Goal: Transaction & Acquisition: Purchase product/service

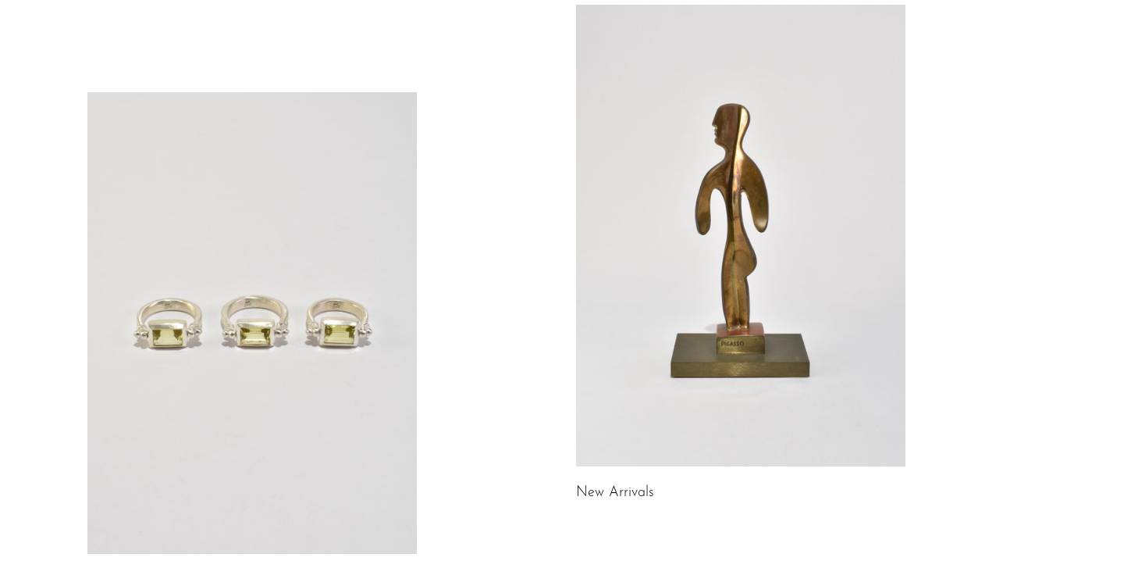
scroll to position [296, 0]
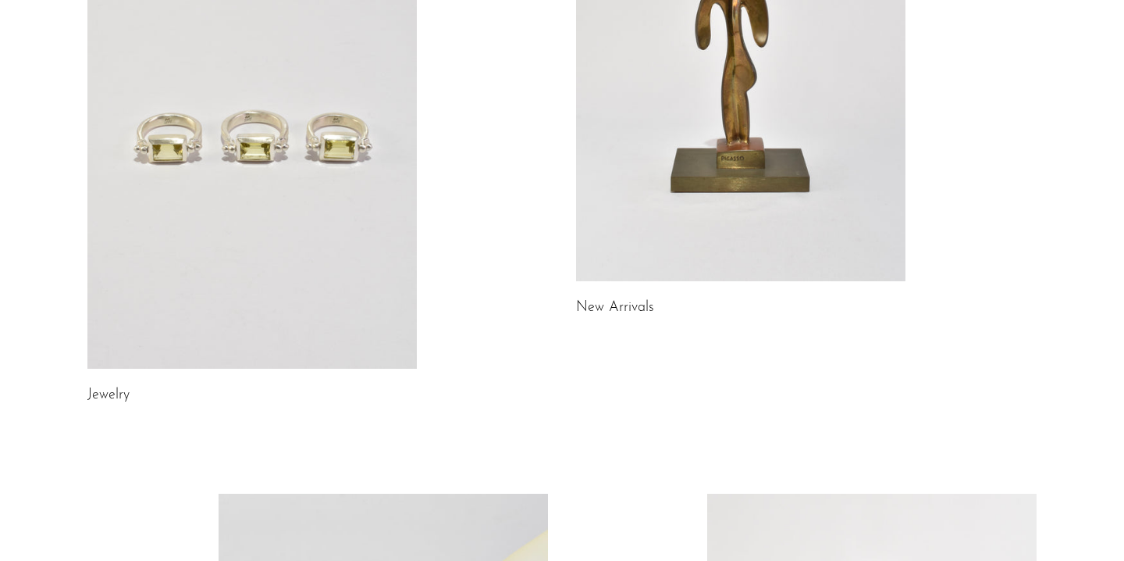
click at [192, 246] on link at bounding box center [252, 137] width 330 height 461
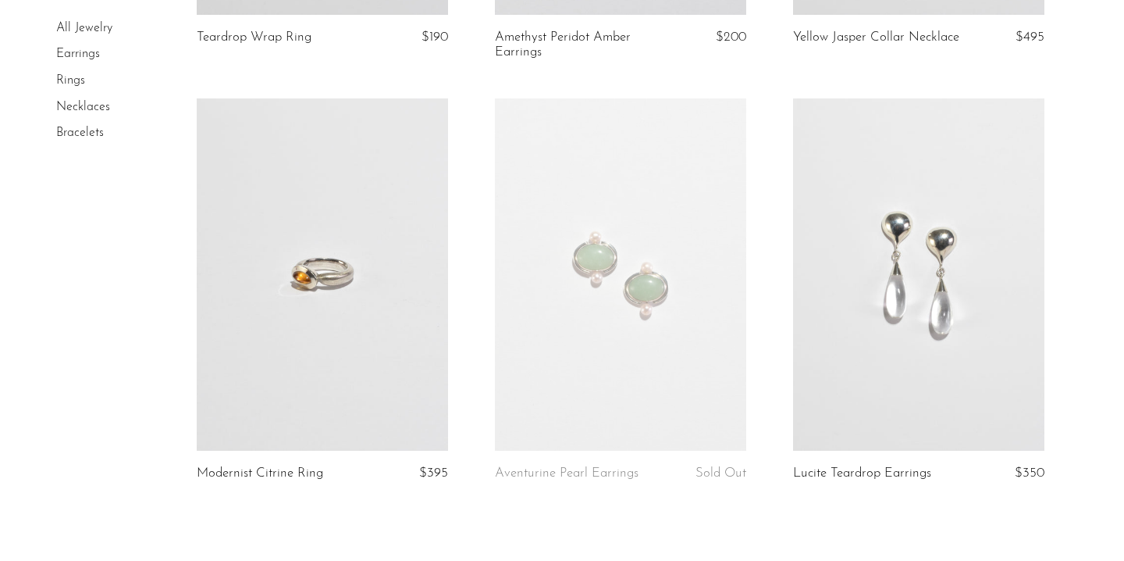
scroll to position [4921, 0]
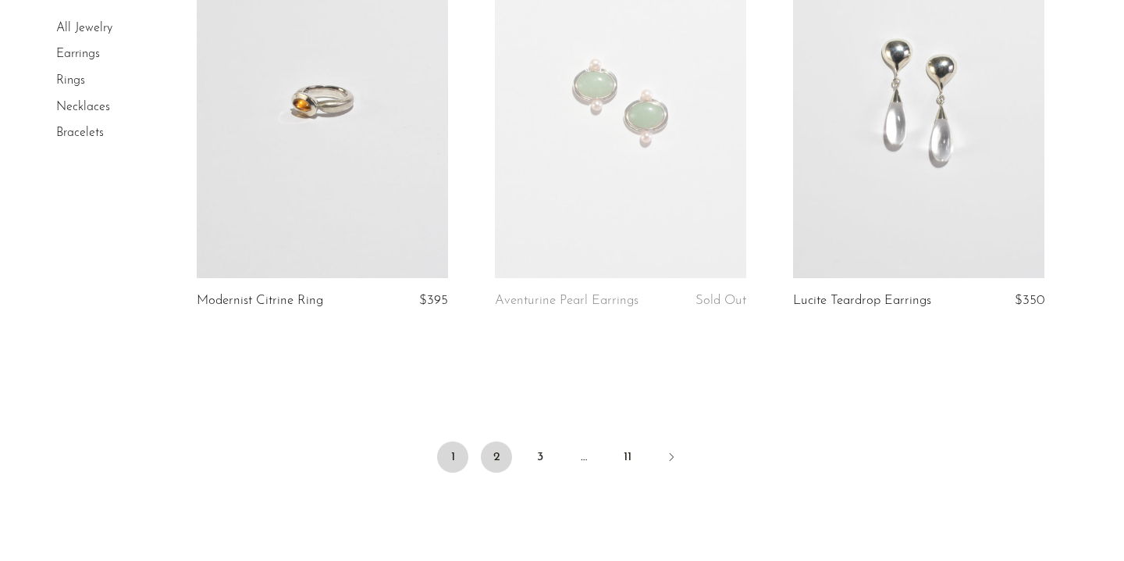
click at [505, 459] on link "2" at bounding box center [496, 456] width 31 height 31
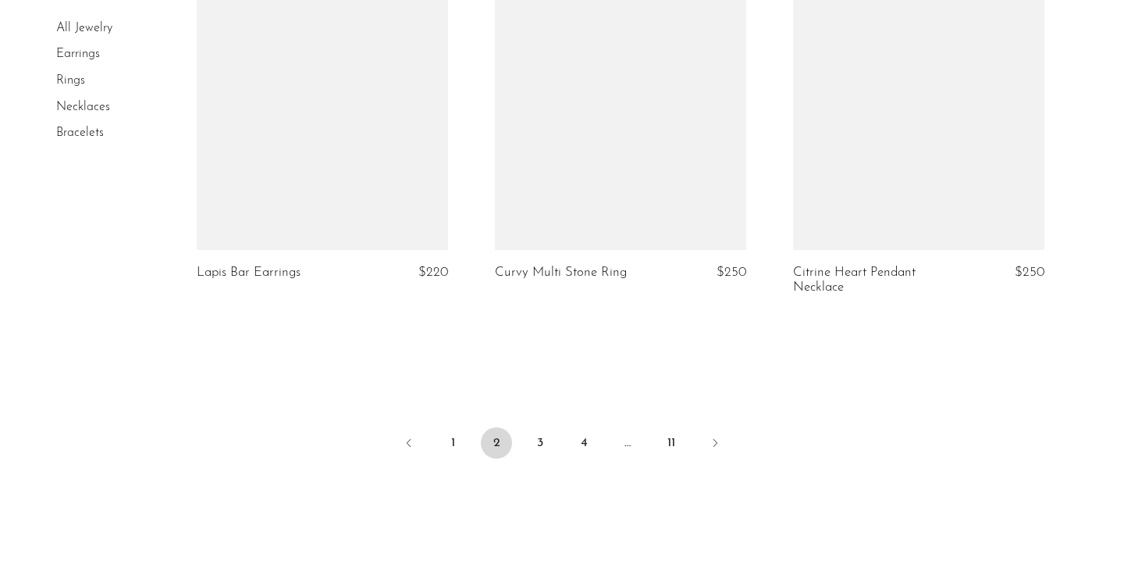
scroll to position [5124, 0]
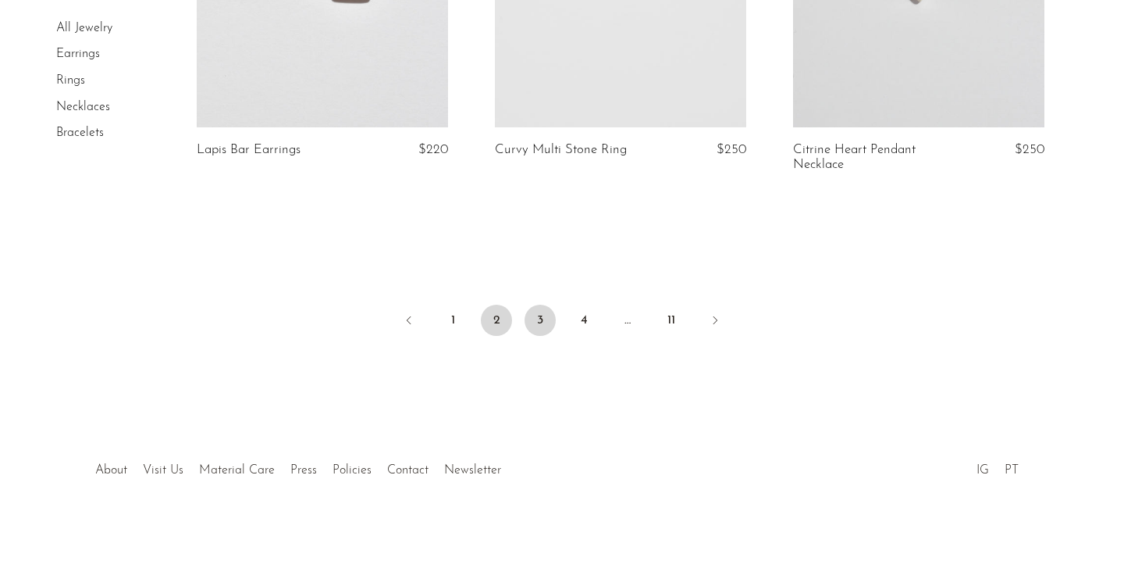
click at [536, 310] on link "3" at bounding box center [540, 320] width 31 height 31
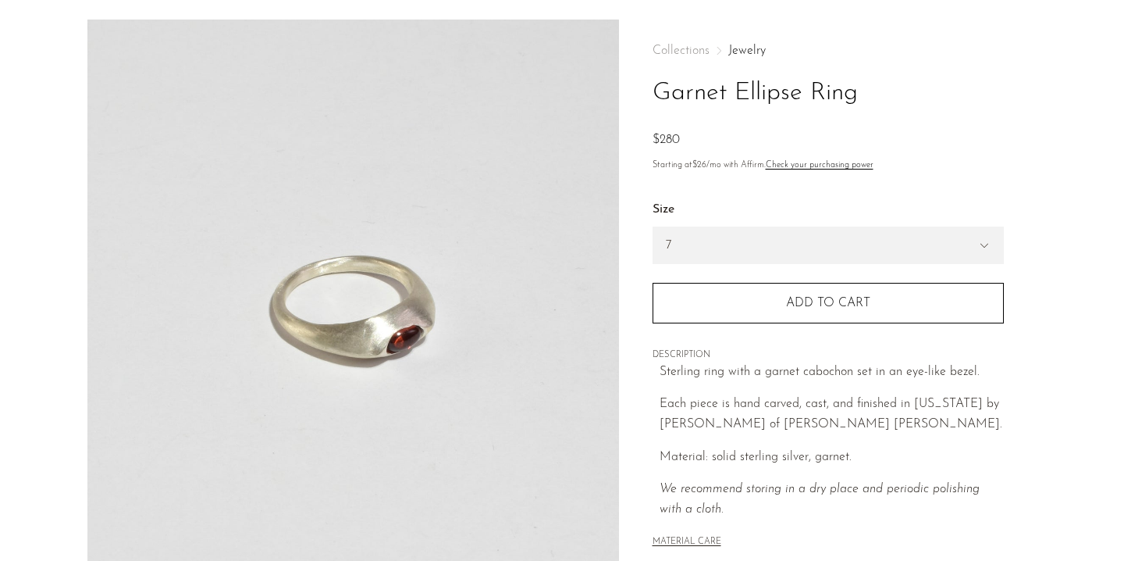
scroll to position [59, 0]
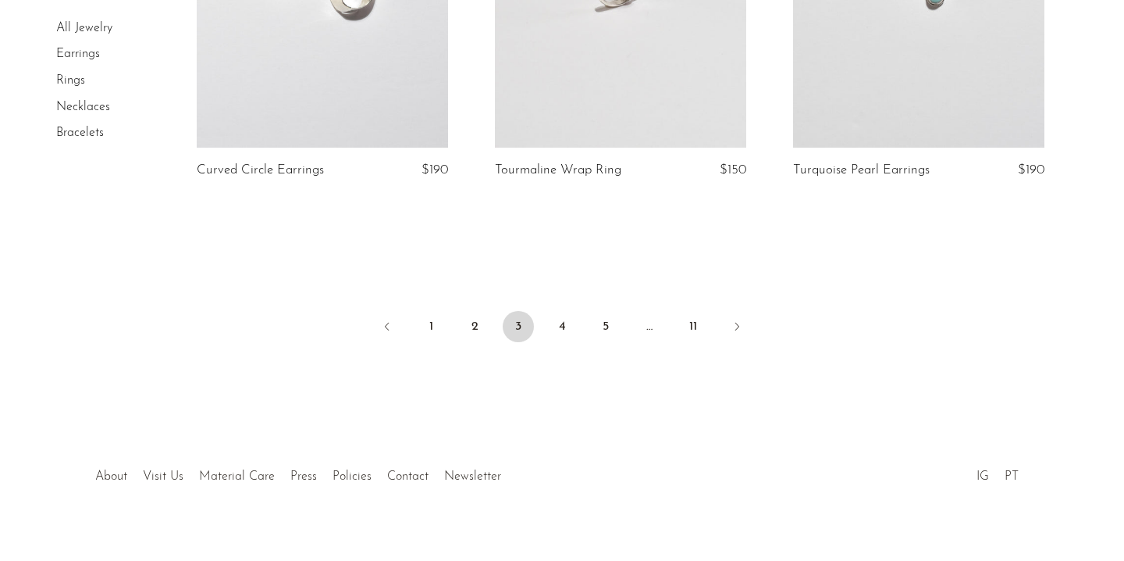
scroll to position [5071, 0]
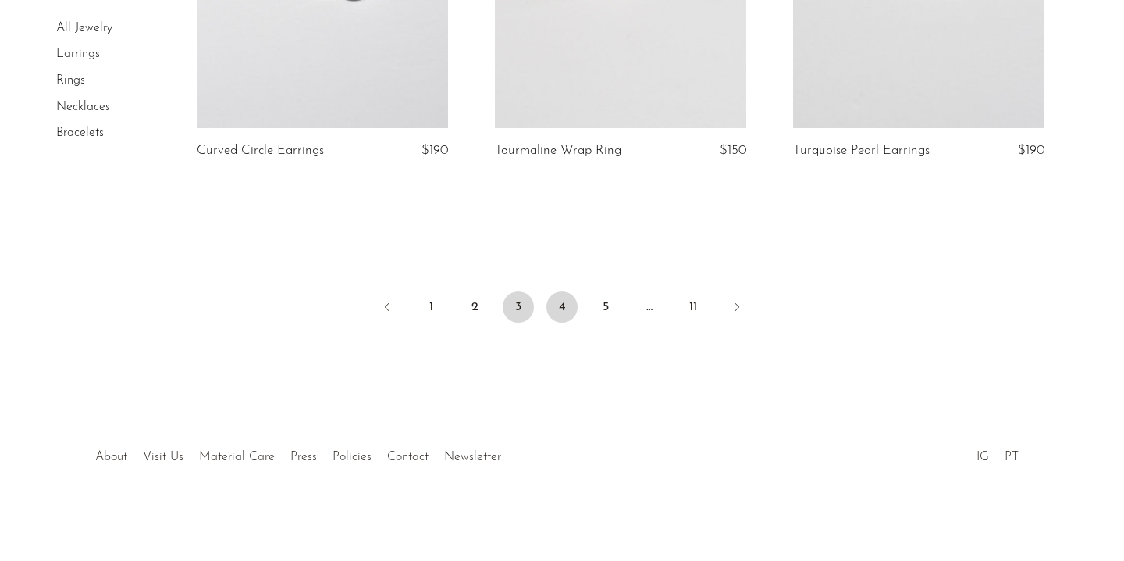
click at [561, 295] on link "4" at bounding box center [562, 306] width 31 height 31
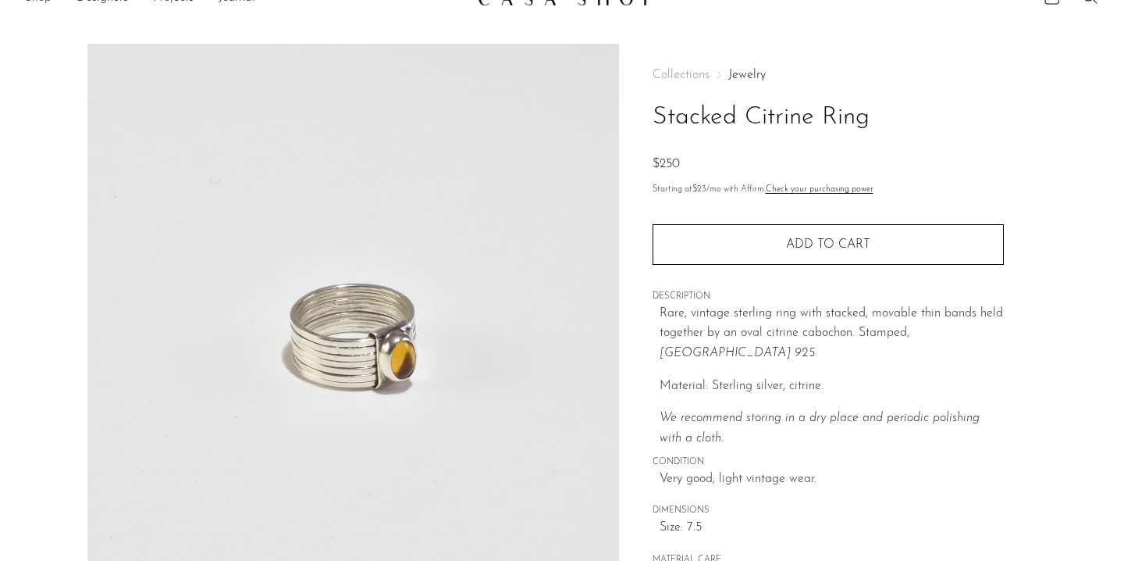
scroll to position [33, 0]
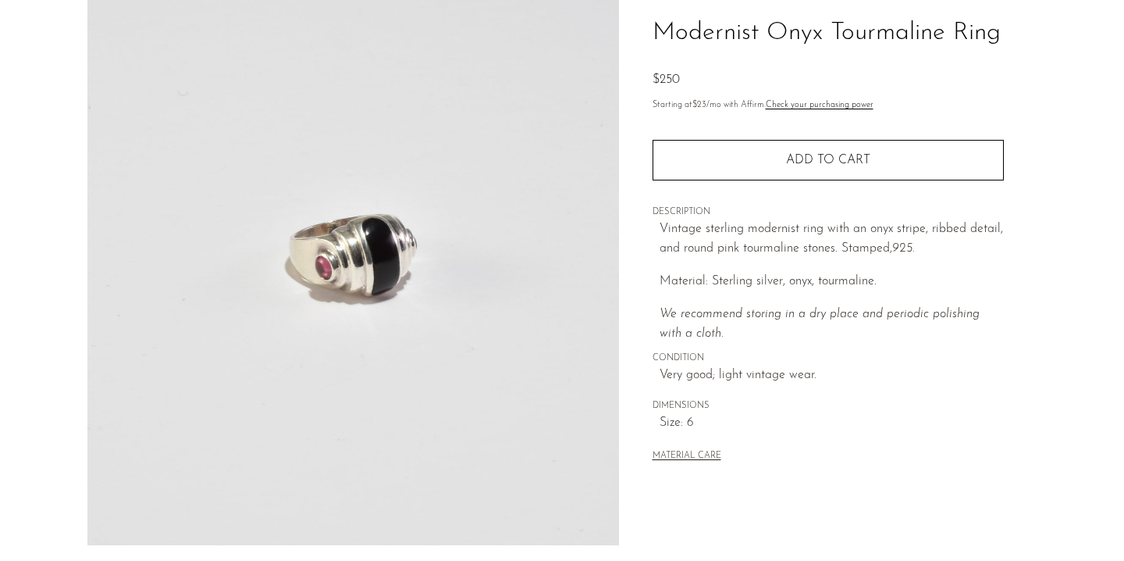
scroll to position [345, 0]
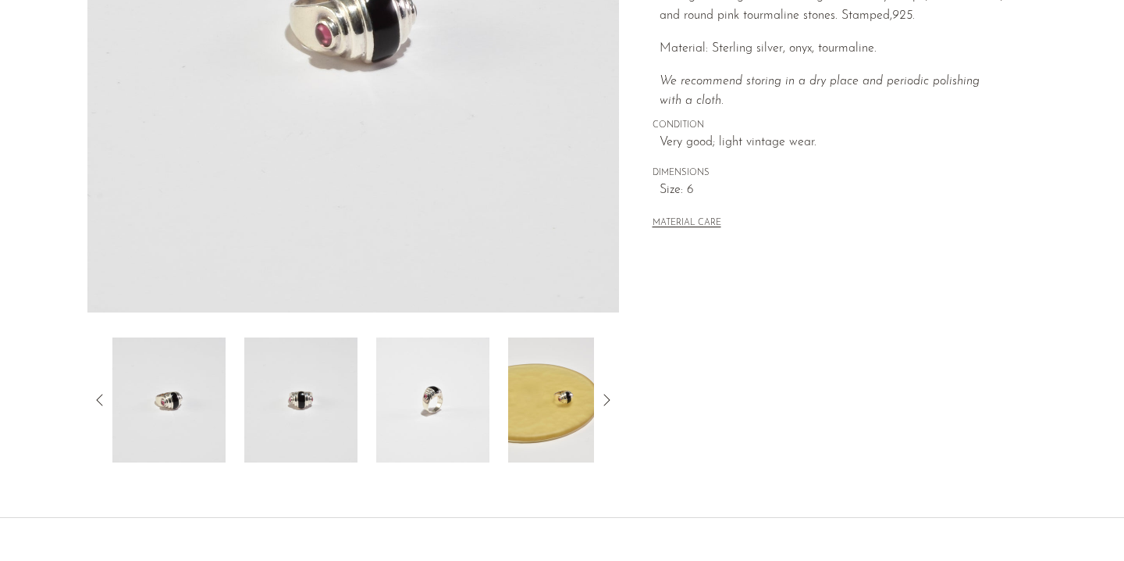
click at [258, 394] on img at bounding box center [300, 399] width 113 height 125
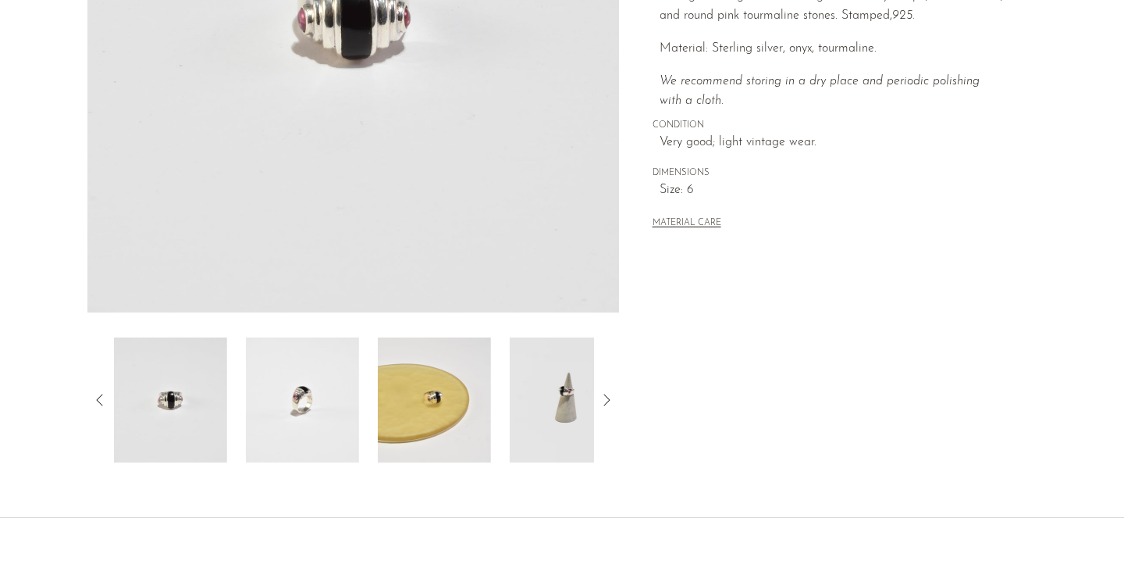
click at [417, 389] on img at bounding box center [434, 399] width 113 height 125
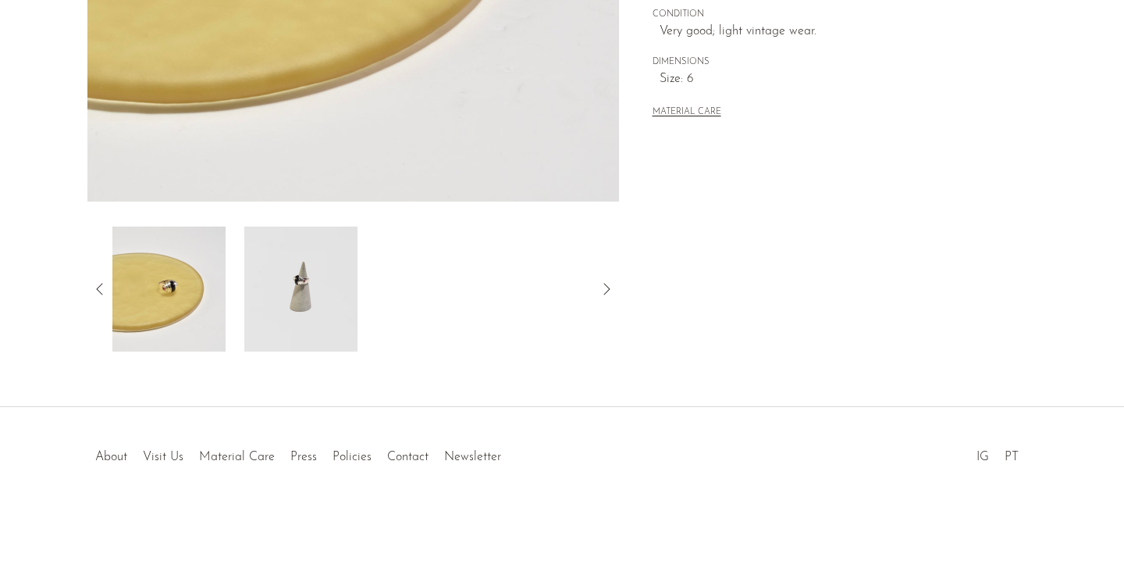
scroll to position [449, 0]
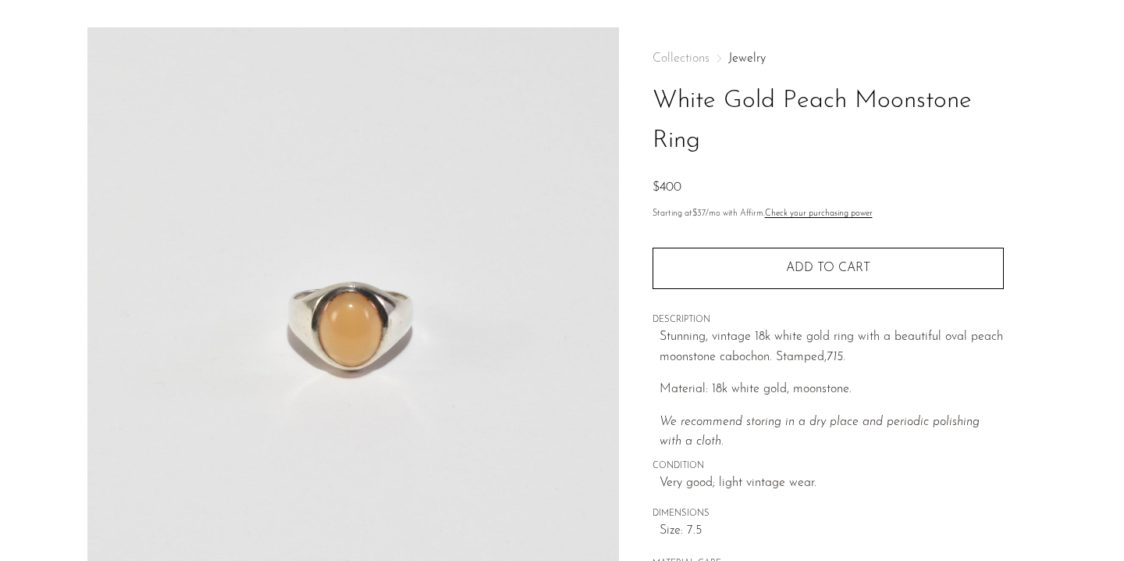
scroll to position [48, 0]
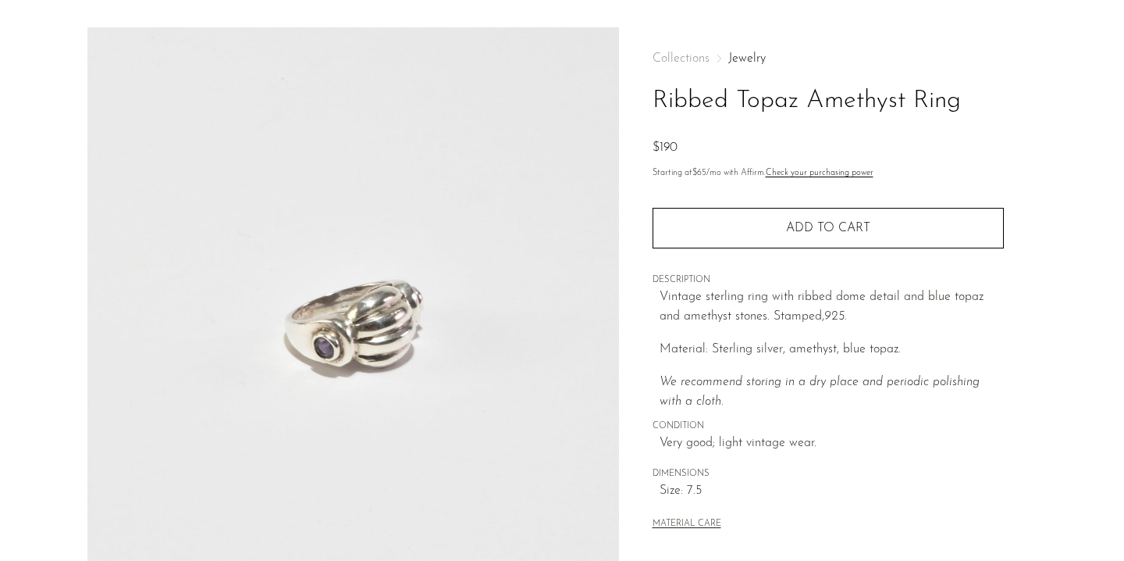
scroll to position [45, 0]
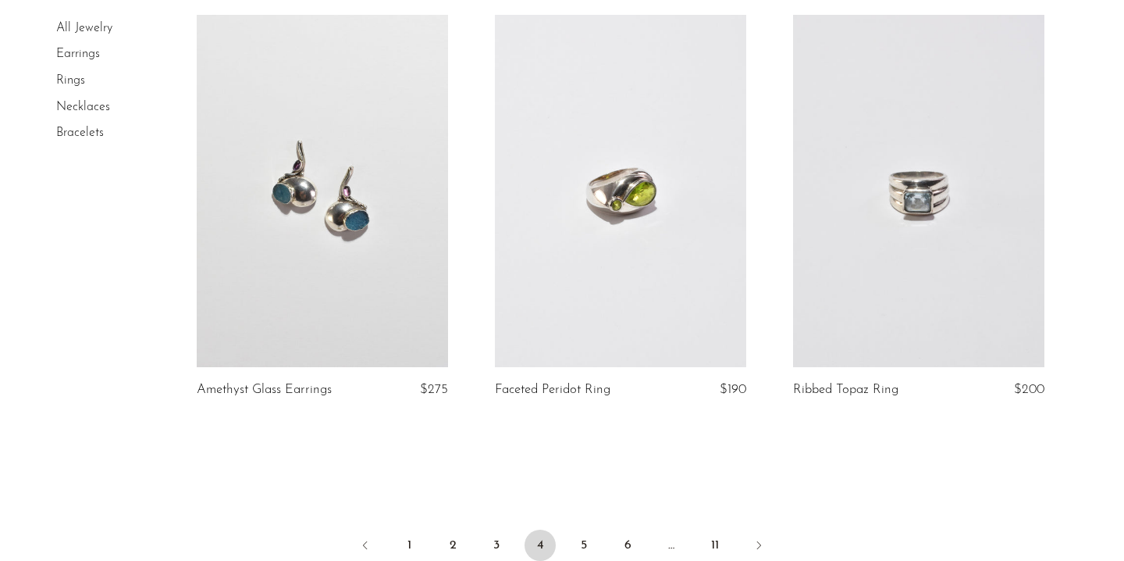
scroll to position [5049, 0]
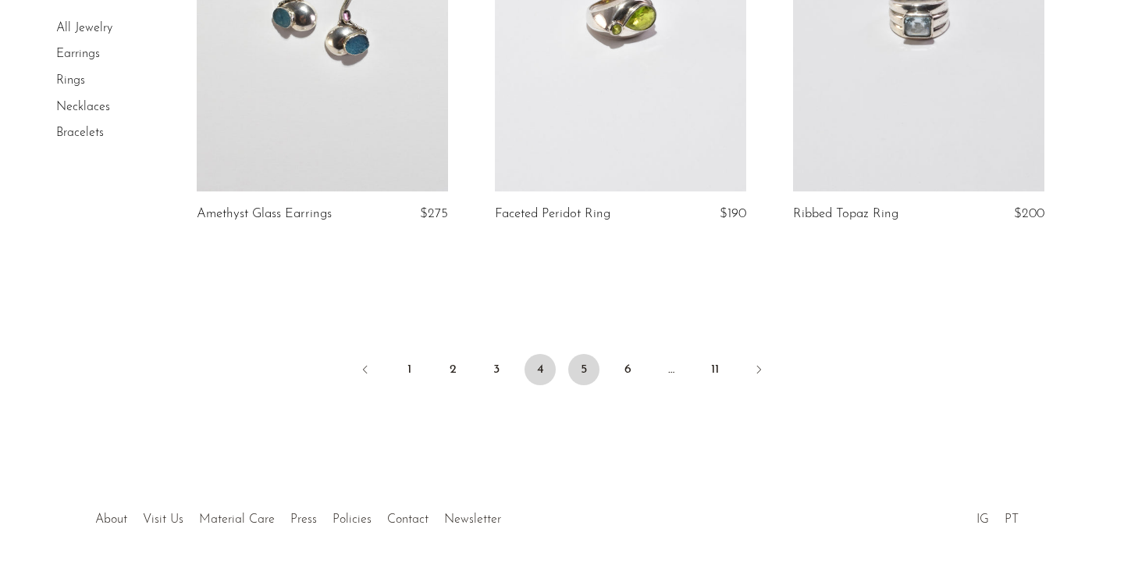
click at [579, 373] on link "5" at bounding box center [583, 369] width 31 height 31
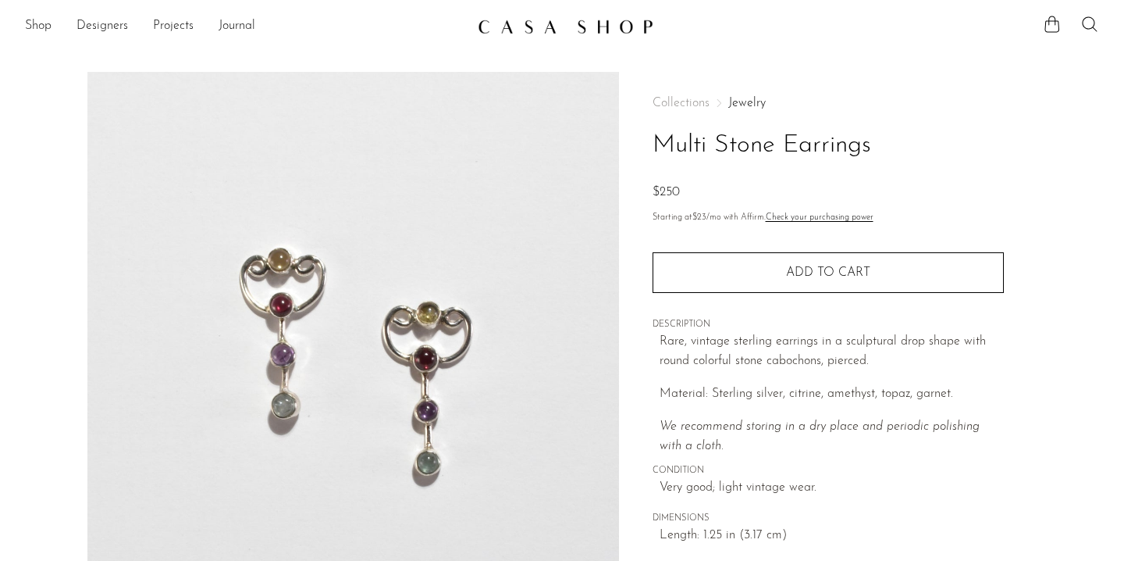
scroll to position [57, 0]
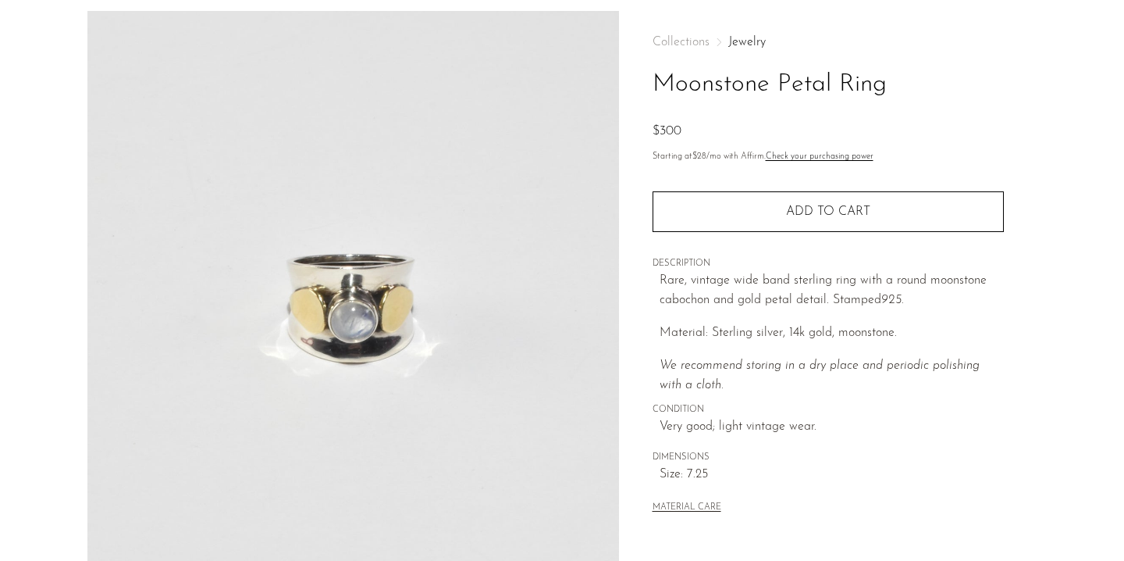
scroll to position [62, 0]
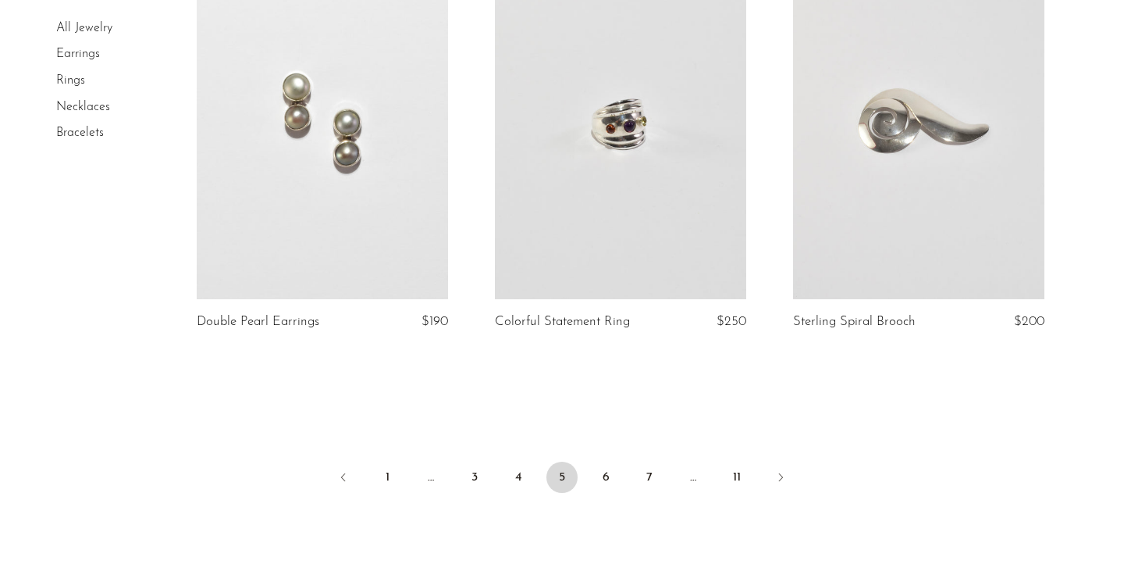
scroll to position [4919, 0]
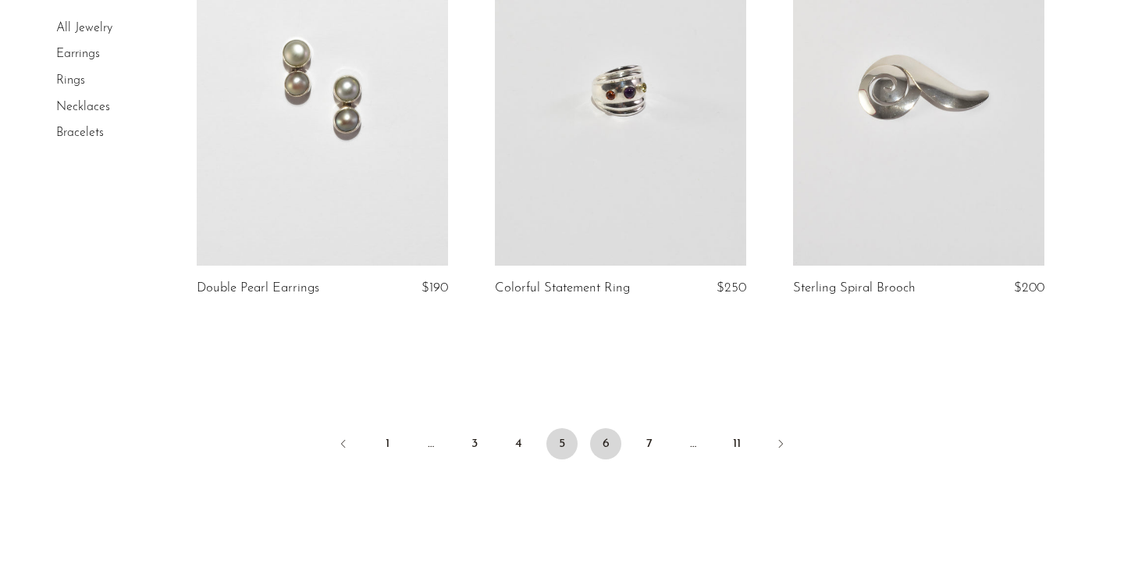
click at [609, 441] on link "6" at bounding box center [605, 443] width 31 height 31
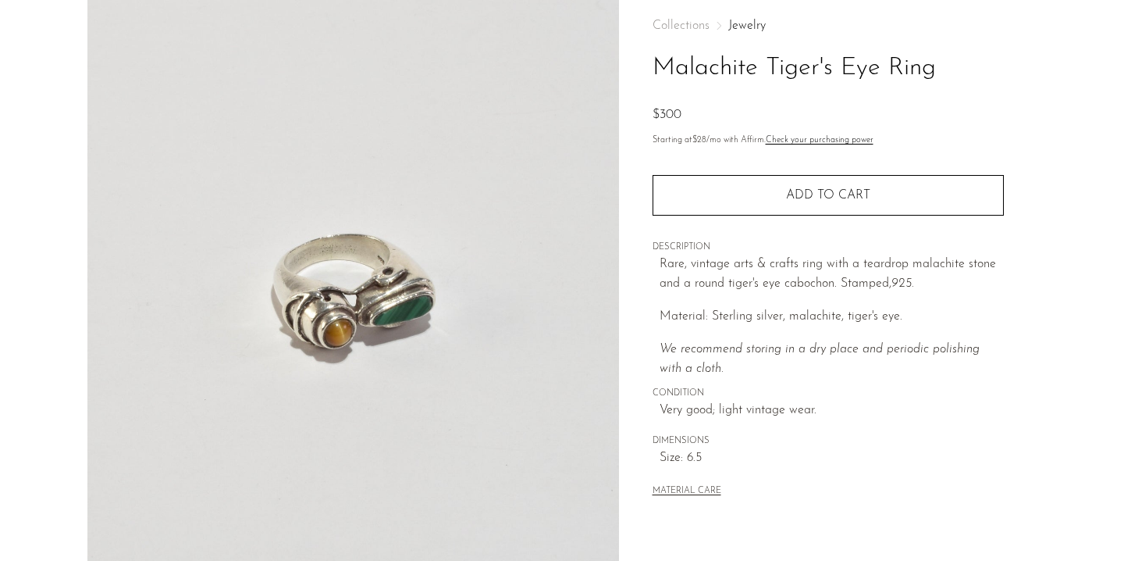
scroll to position [78, 0]
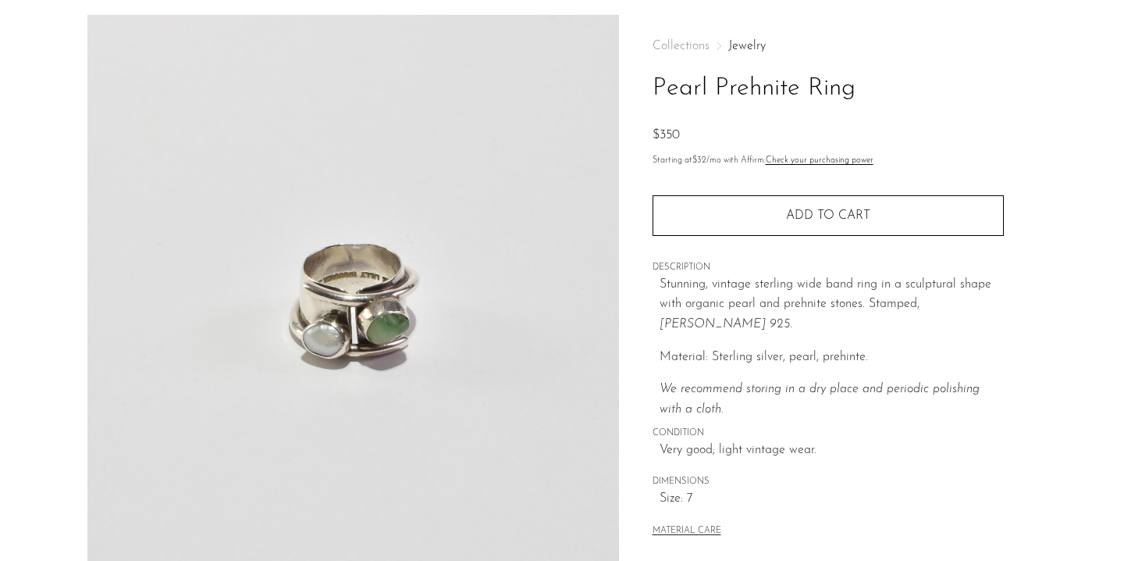
scroll to position [79, 0]
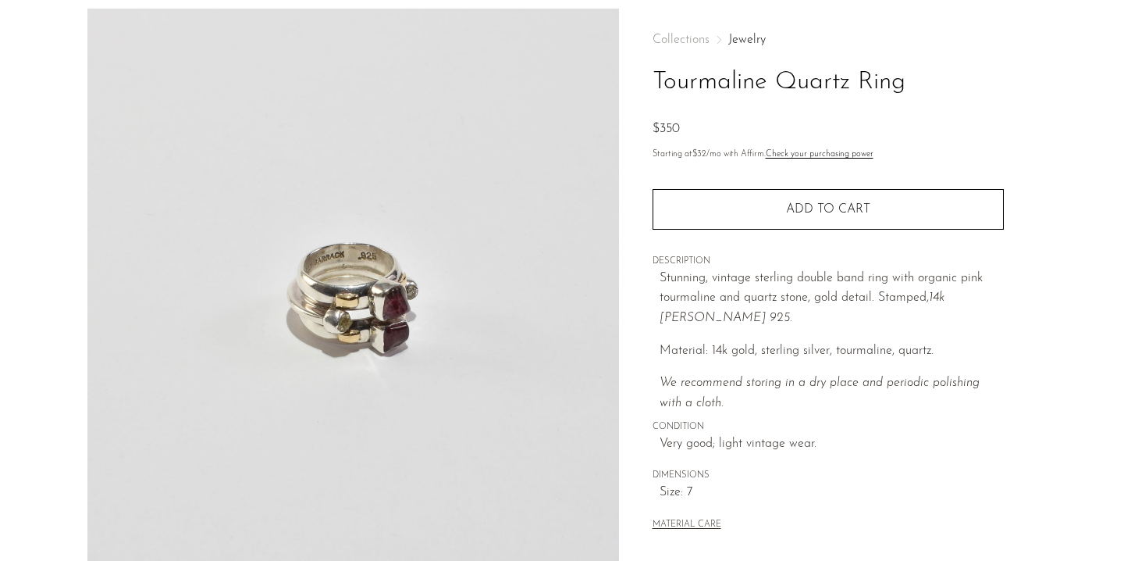
scroll to position [97, 0]
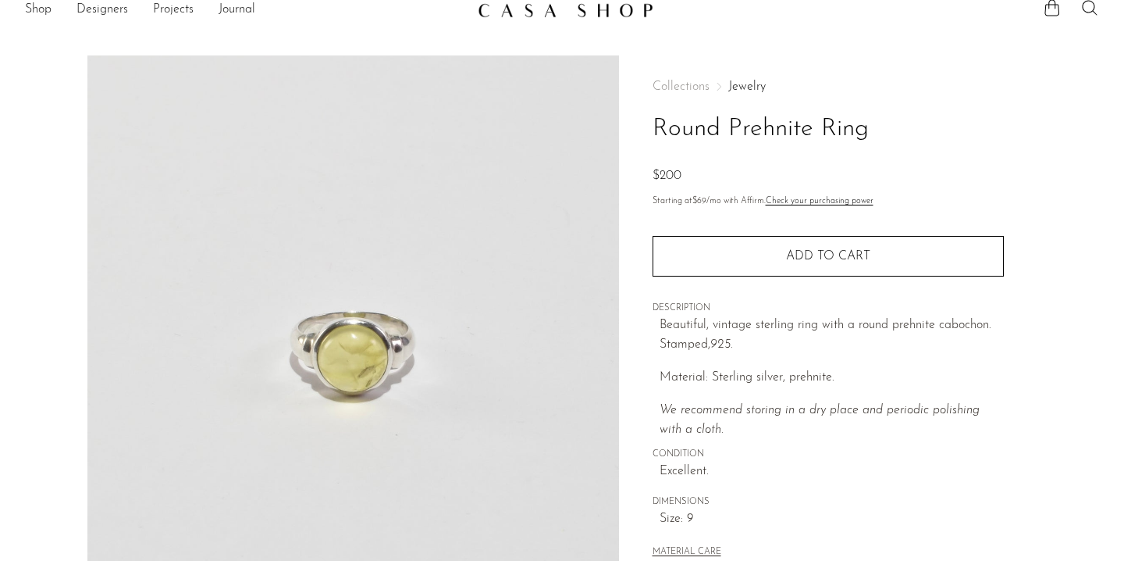
scroll to position [18, 0]
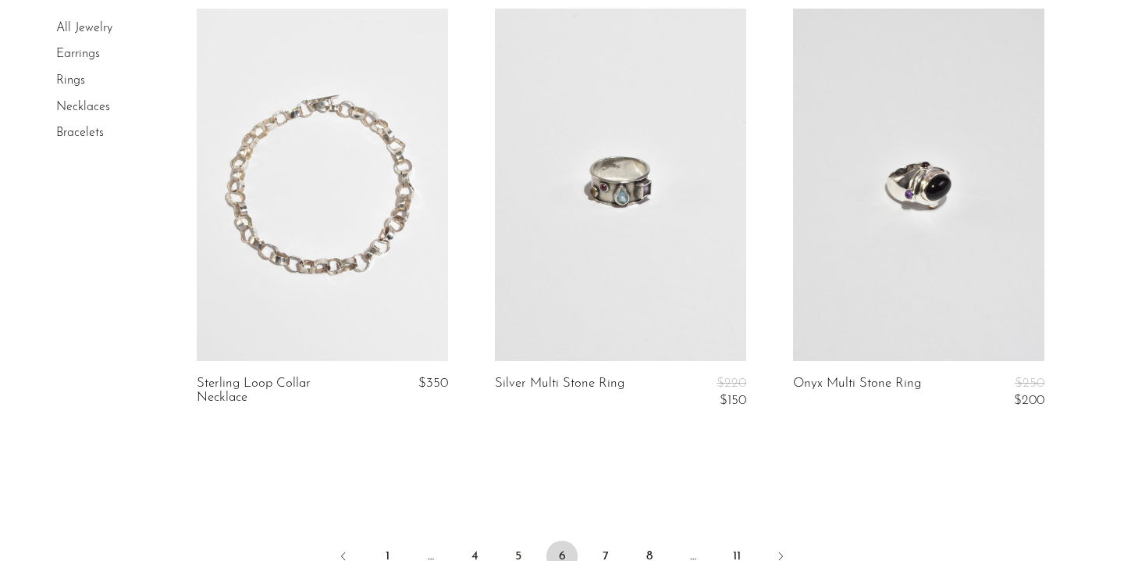
scroll to position [5067, 0]
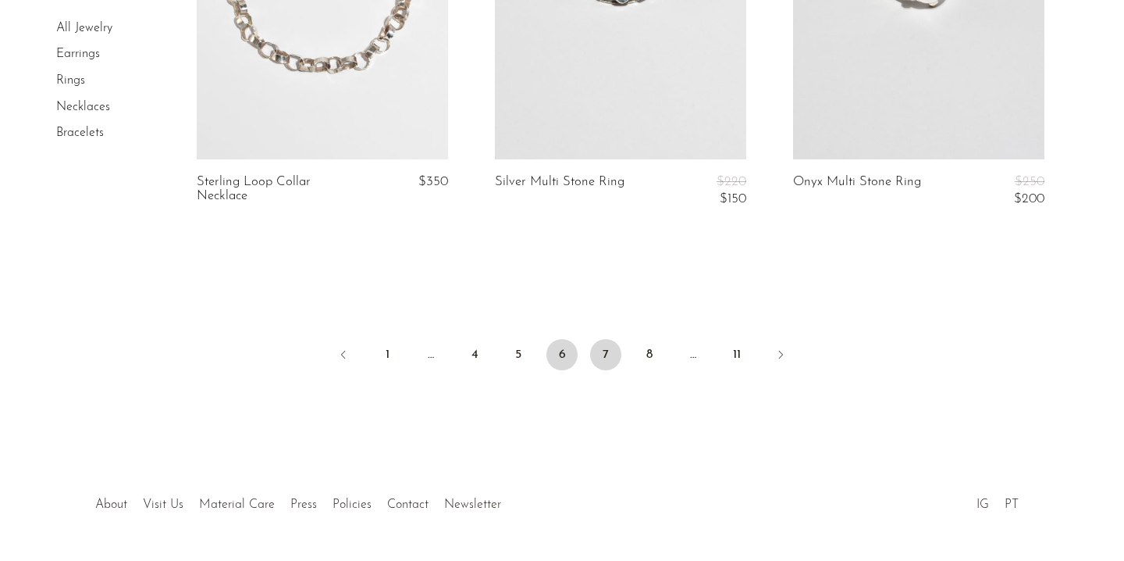
click at [601, 351] on link "7" at bounding box center [605, 354] width 31 height 31
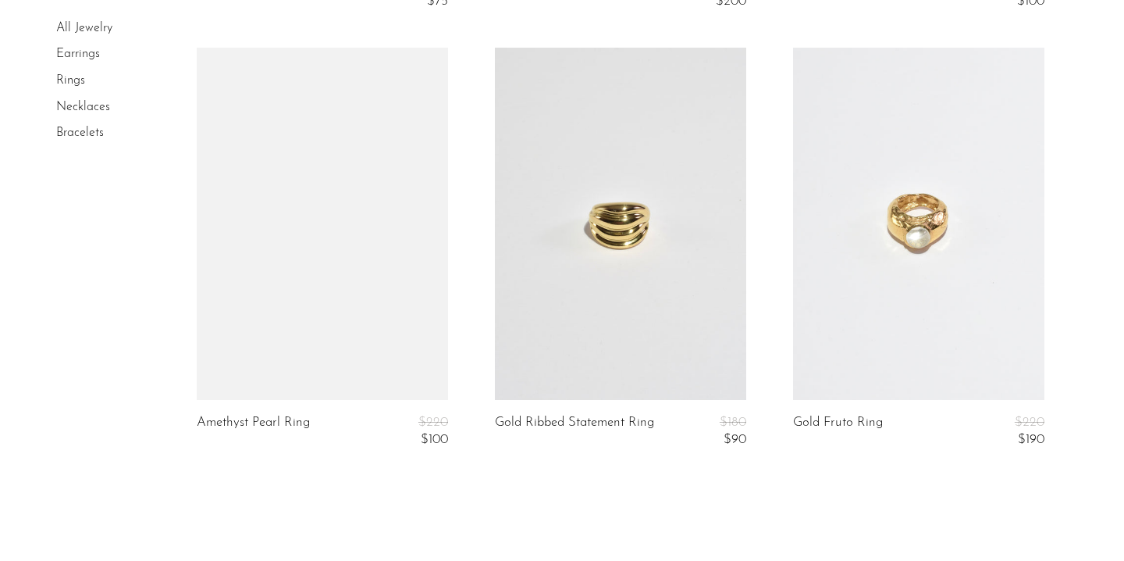
scroll to position [5058, 0]
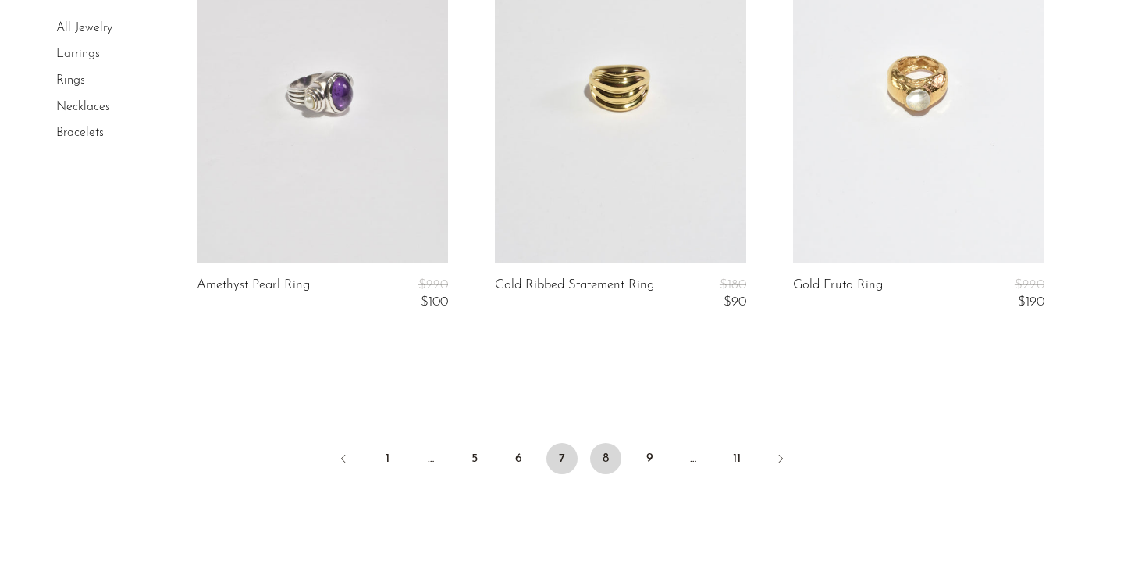
click at [614, 460] on link "8" at bounding box center [605, 458] width 31 height 31
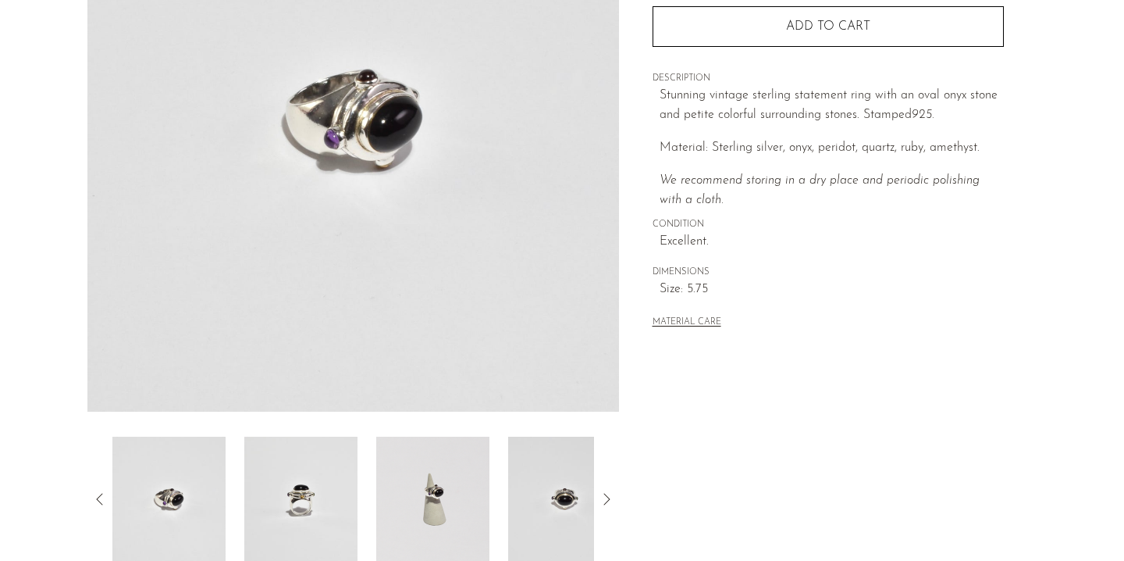
scroll to position [376, 0]
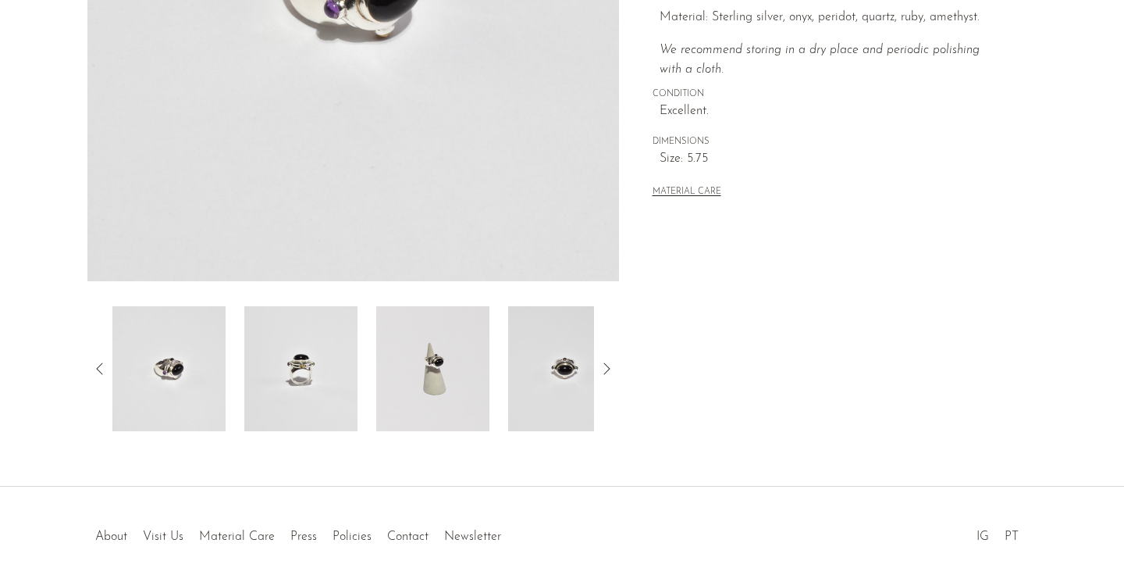
click at [298, 382] on img at bounding box center [300, 368] width 113 height 125
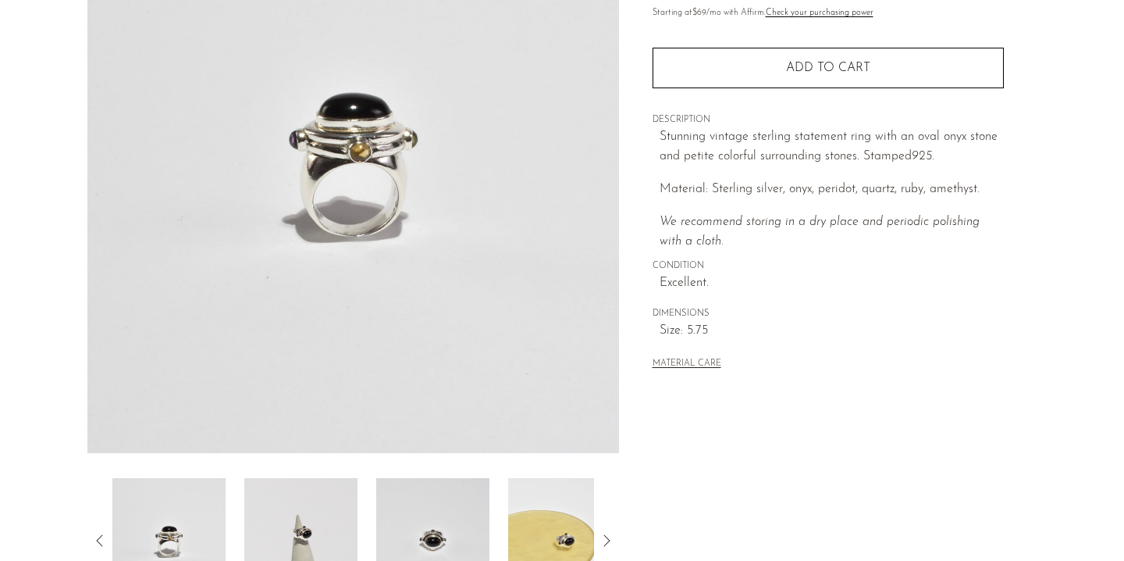
scroll to position [333, 0]
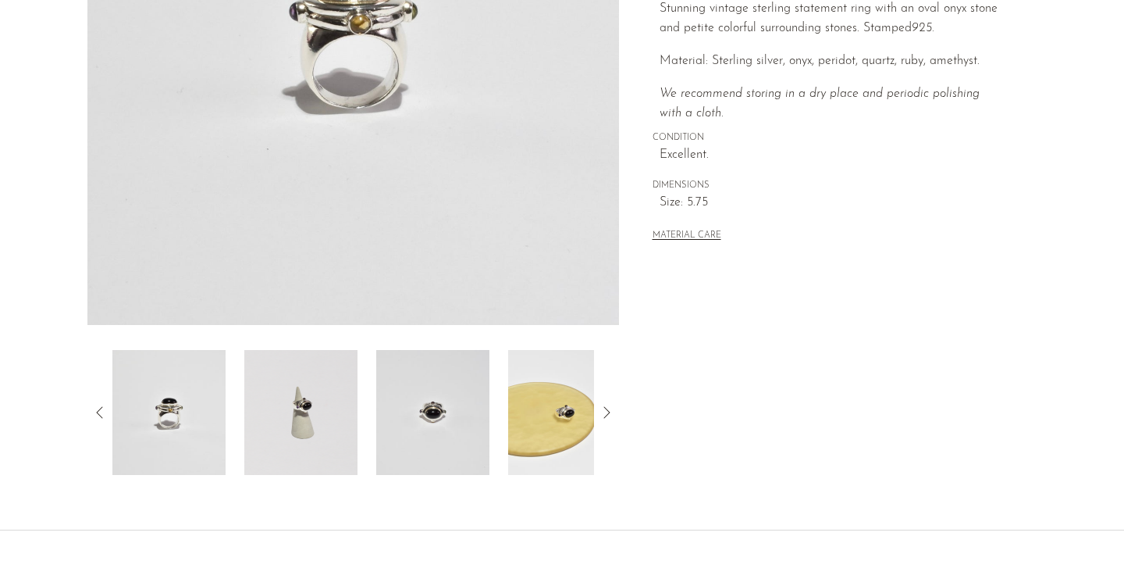
click at [564, 418] on img at bounding box center [564, 412] width 113 height 125
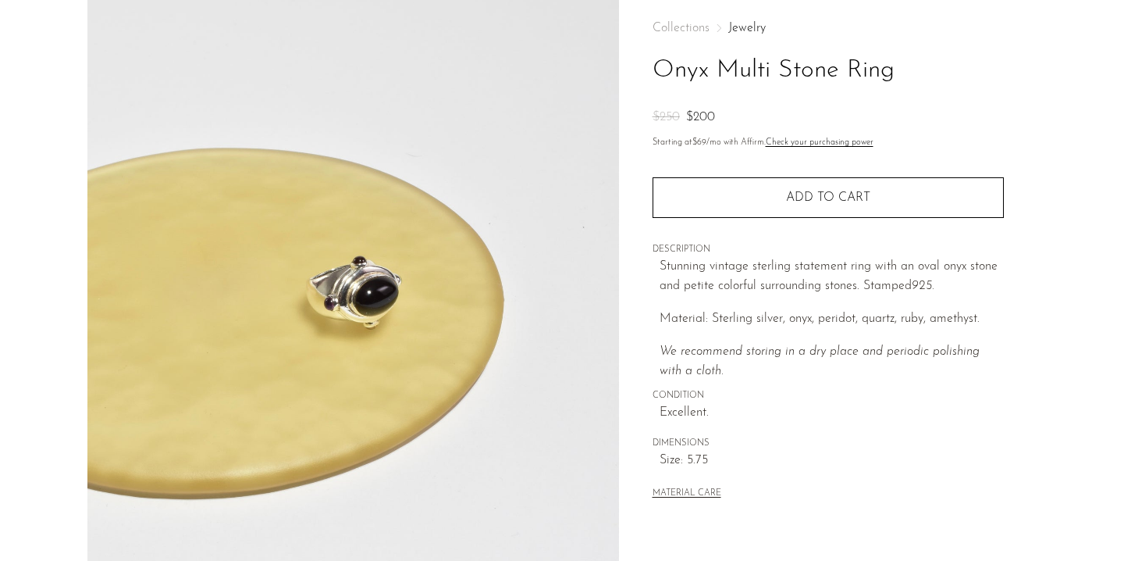
scroll to position [20, 0]
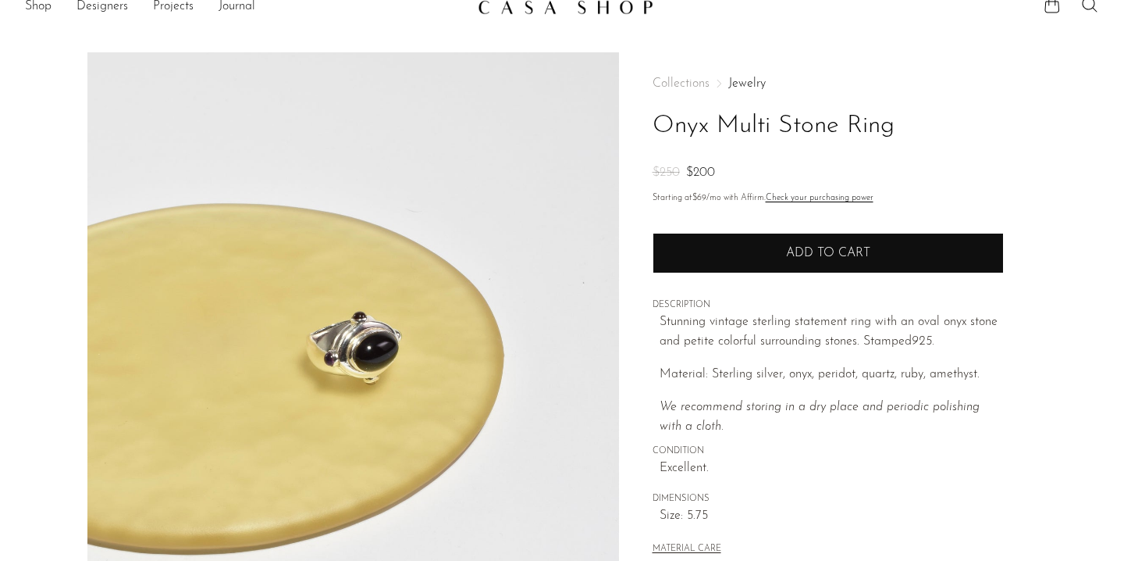
click at [717, 255] on button "Add to cart" at bounding box center [828, 253] width 351 height 41
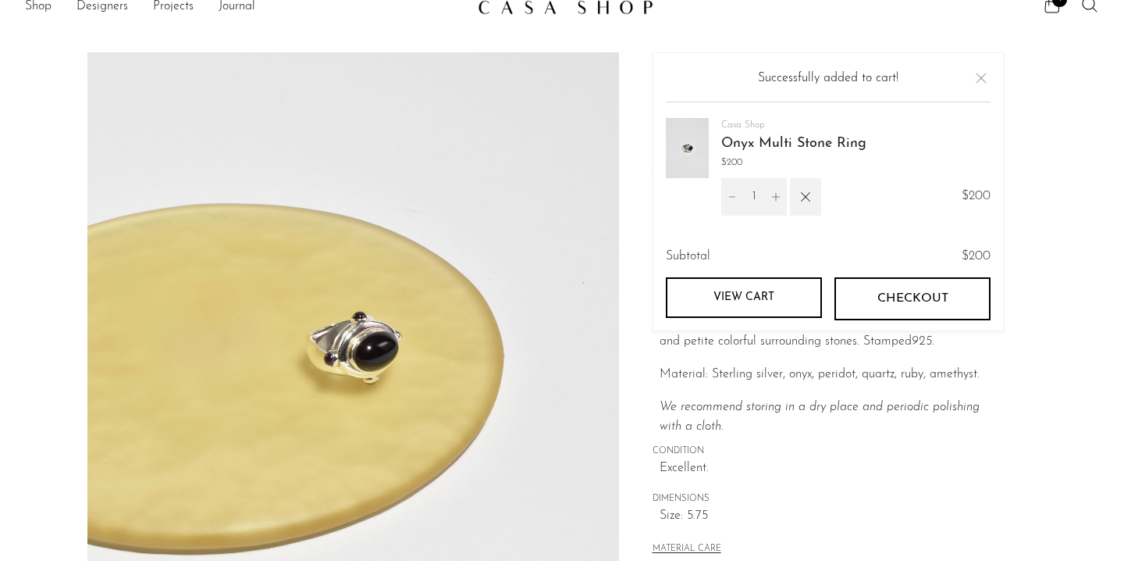
click at [986, 78] on button "Close" at bounding box center [981, 78] width 19 height 19
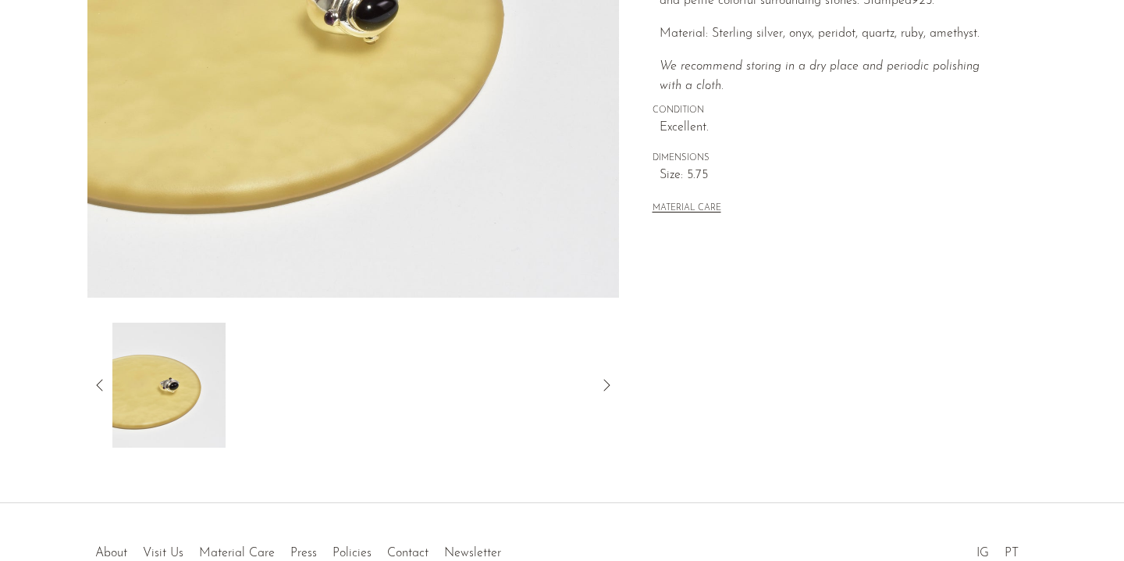
scroll to position [412, 0]
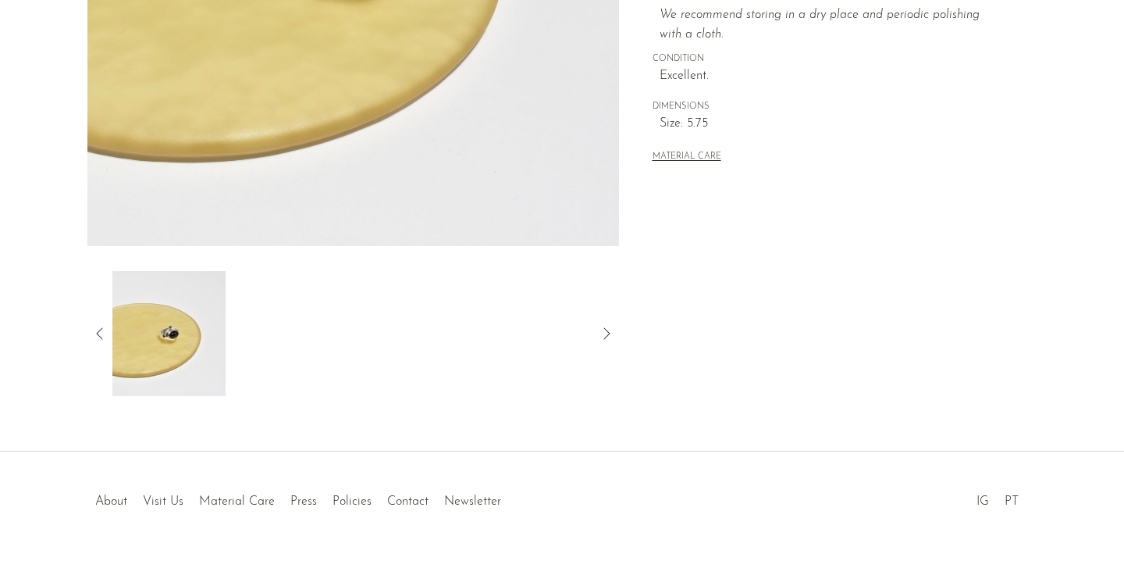
click at [94, 343] on div at bounding box center [353, 333] width 532 height 125
click at [90, 333] on div at bounding box center [353, 333] width 532 height 125
click at [92, 333] on icon at bounding box center [100, 333] width 19 height 19
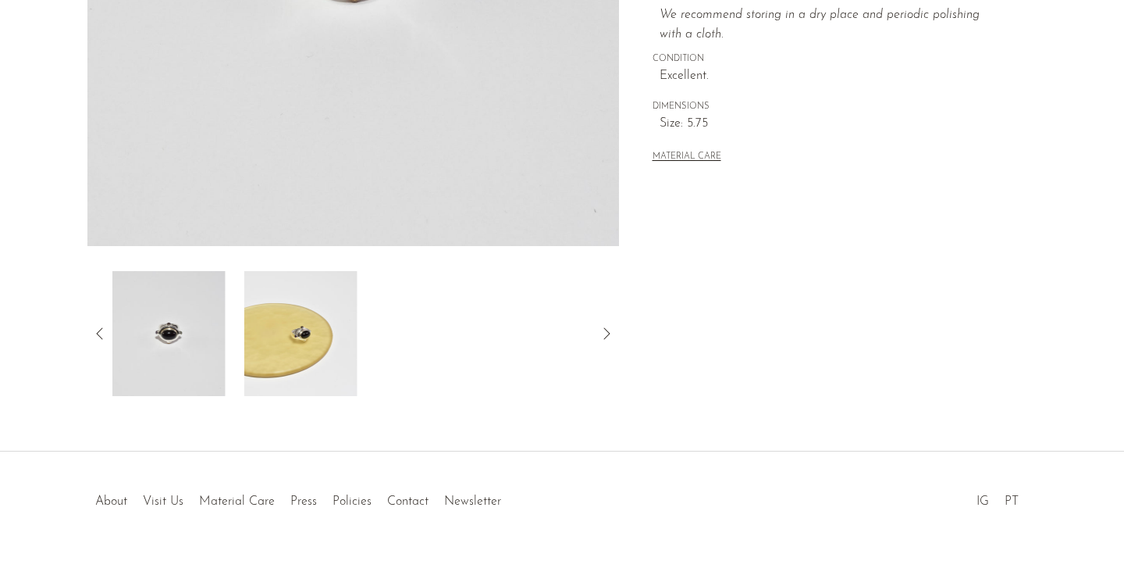
click at [210, 347] on img at bounding box center [168, 333] width 113 height 125
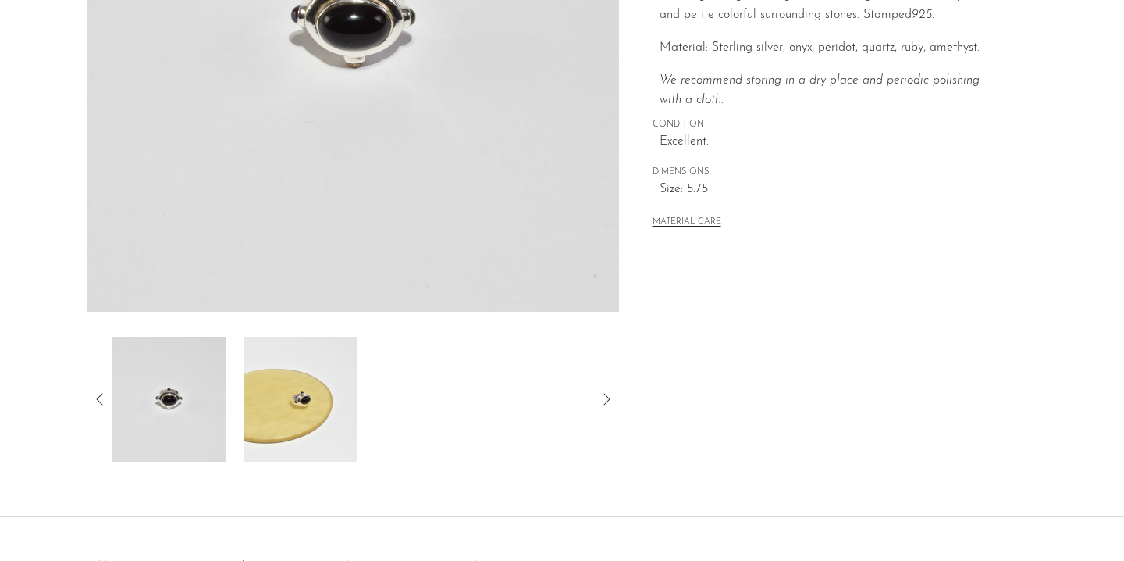
scroll to position [294, 0]
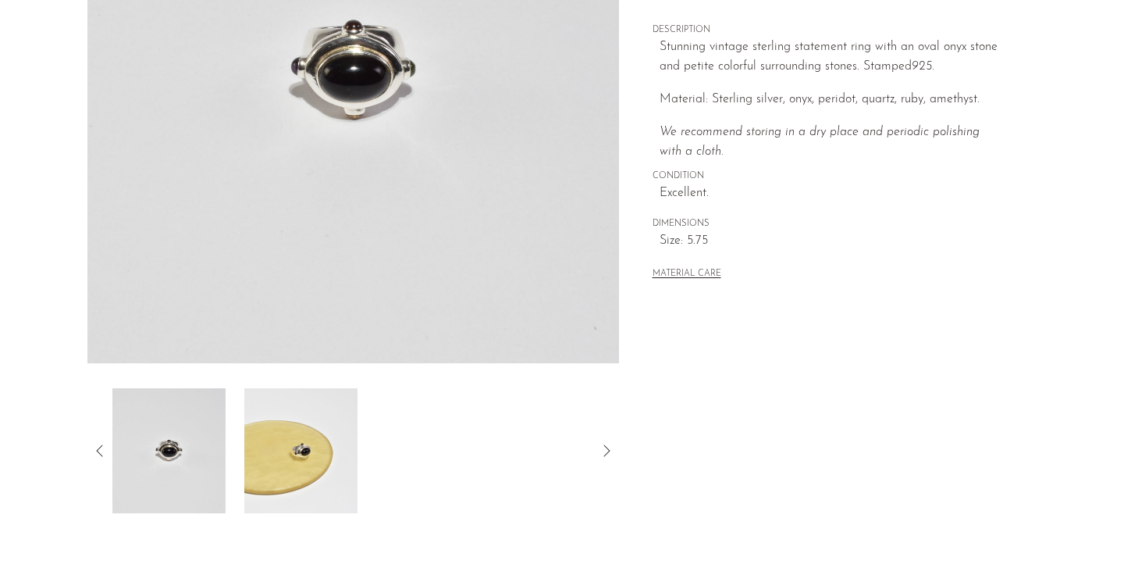
click at [97, 448] on icon at bounding box center [100, 450] width 19 height 19
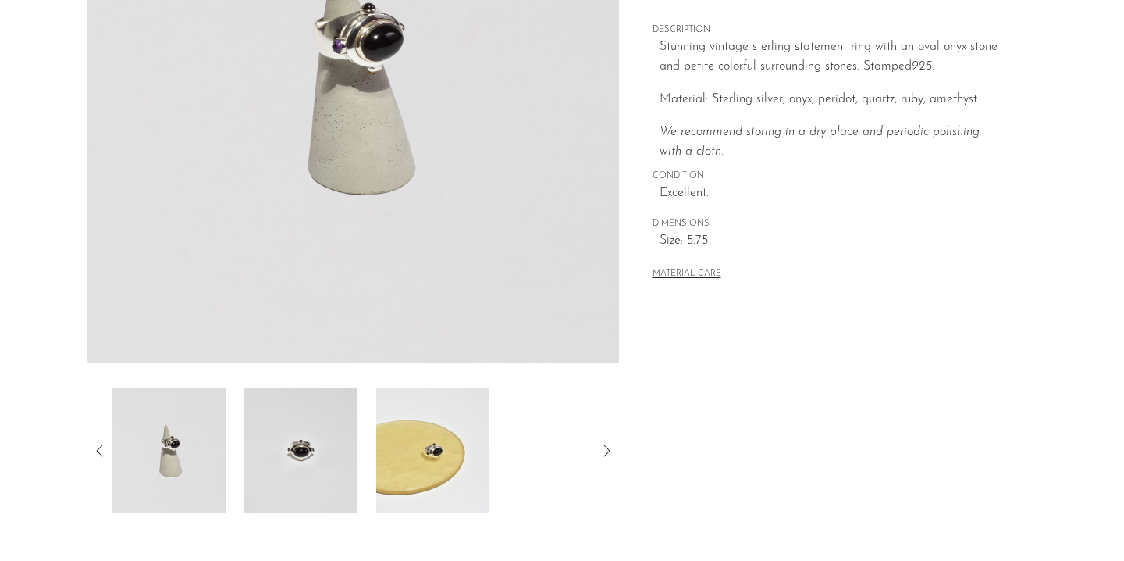
click at [97, 448] on icon at bounding box center [100, 450] width 19 height 19
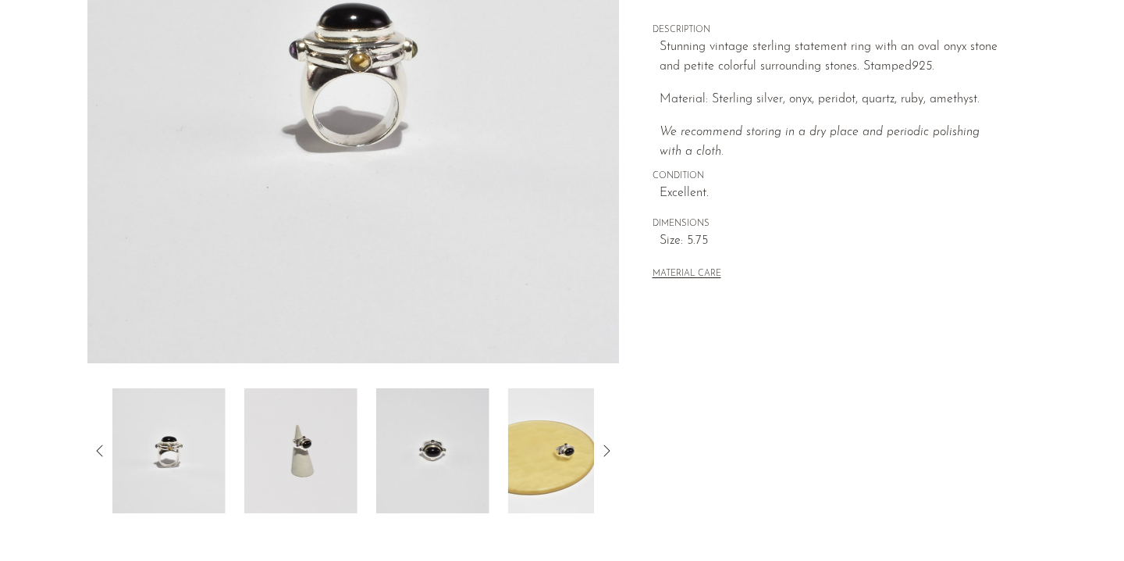
click at [97, 448] on icon at bounding box center [100, 450] width 19 height 19
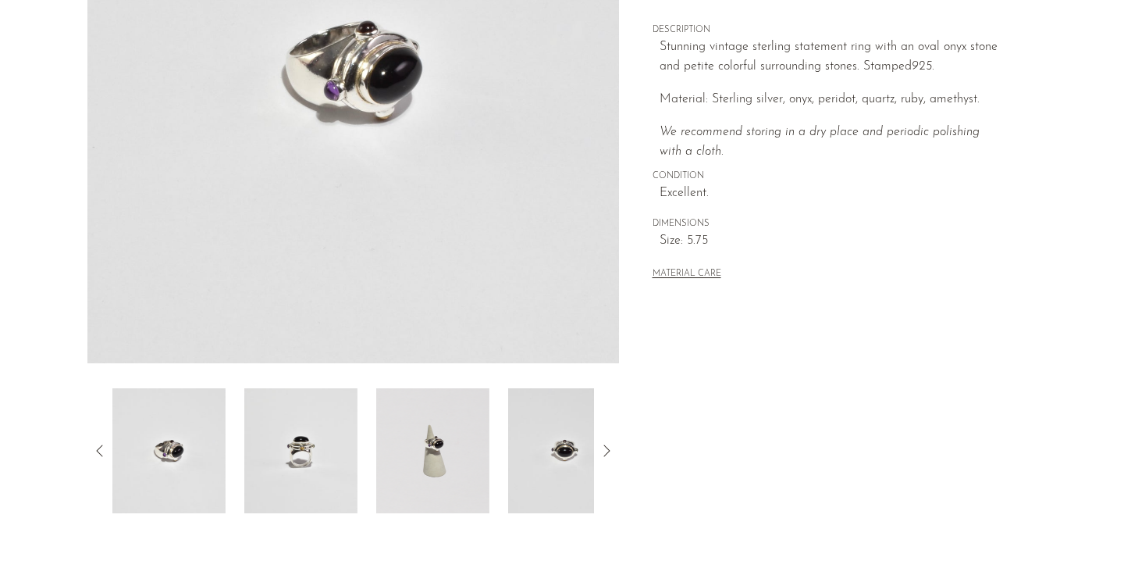
click at [97, 448] on icon at bounding box center [100, 450] width 19 height 19
click at [295, 449] on img at bounding box center [300, 450] width 113 height 125
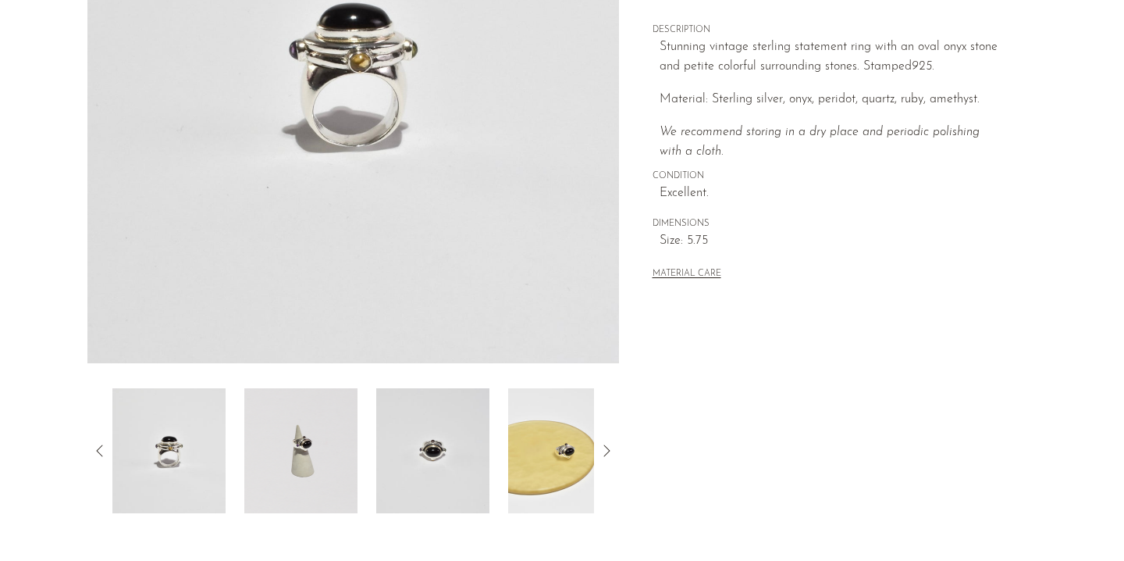
click at [392, 454] on img at bounding box center [432, 450] width 113 height 125
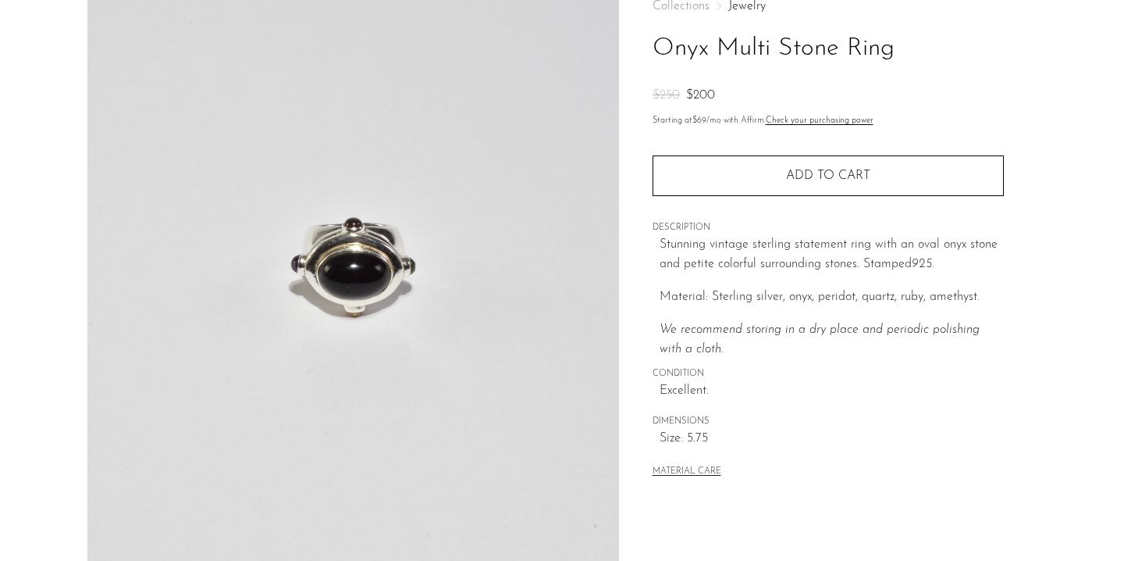
scroll to position [93, 0]
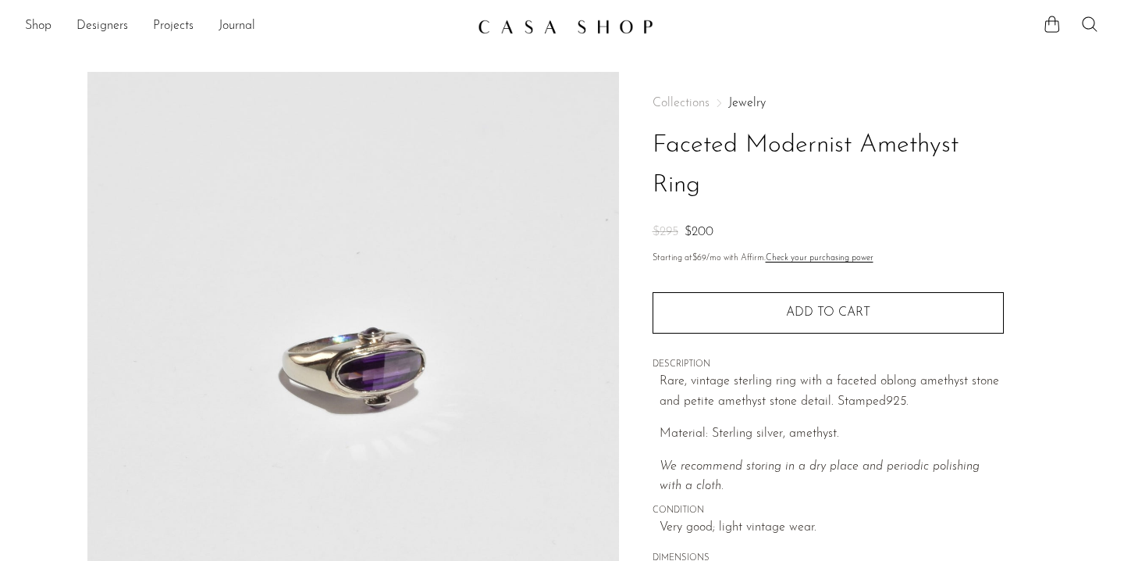
scroll to position [66, 0]
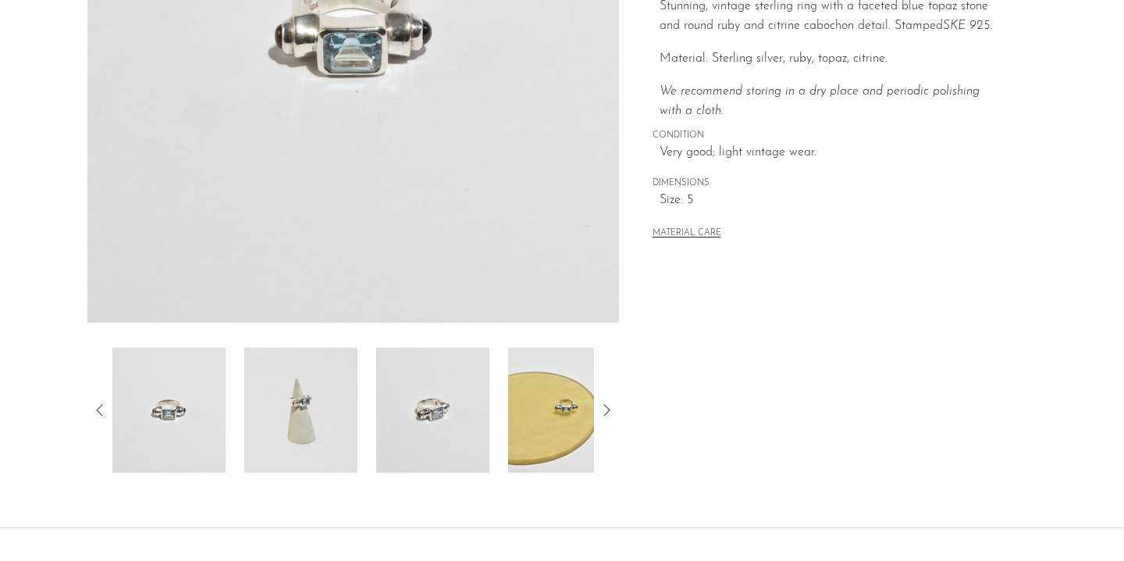
scroll to position [360, 0]
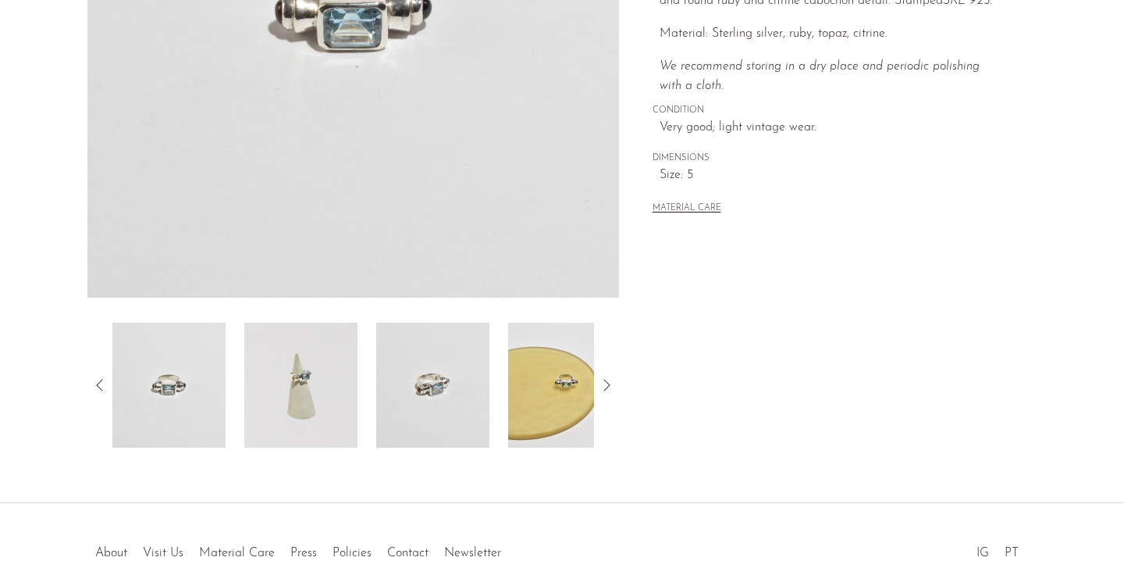
click at [253, 373] on img at bounding box center [300, 384] width 113 height 125
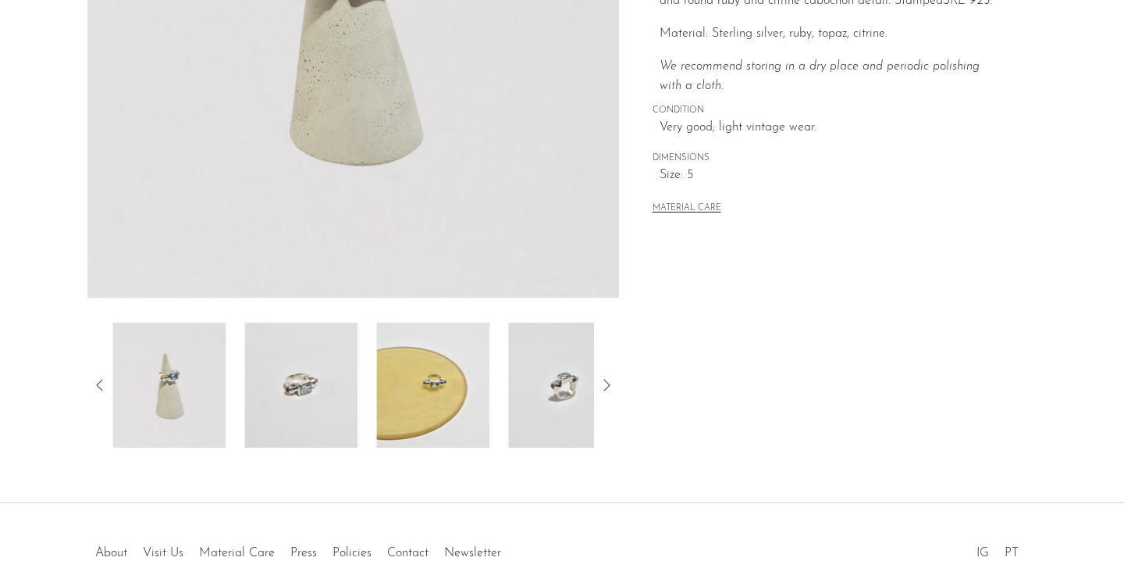
scroll to position [235, 0]
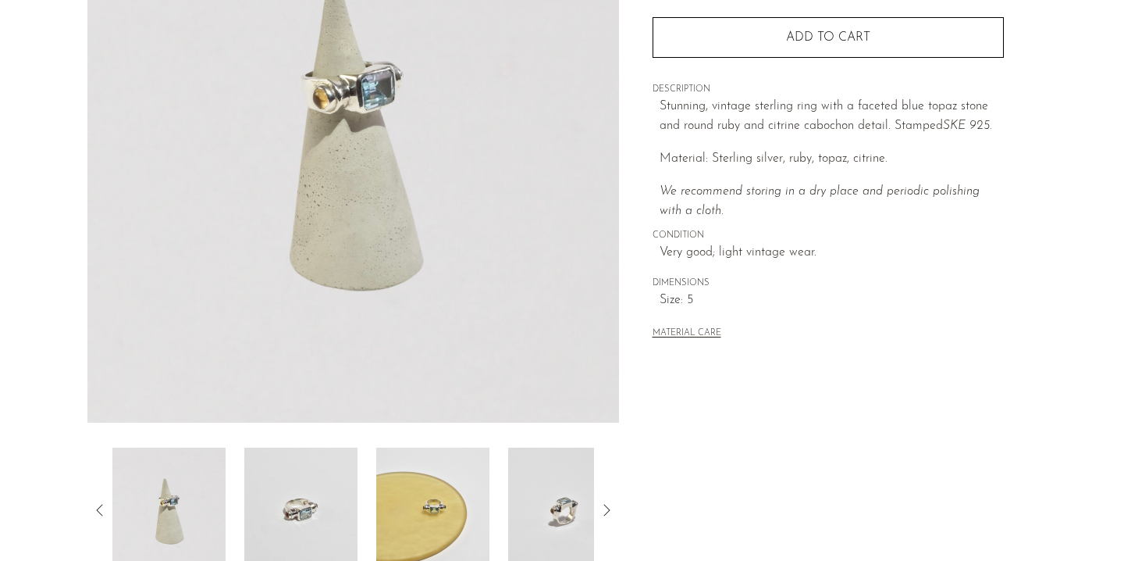
click at [462, 495] on img at bounding box center [432, 509] width 113 height 125
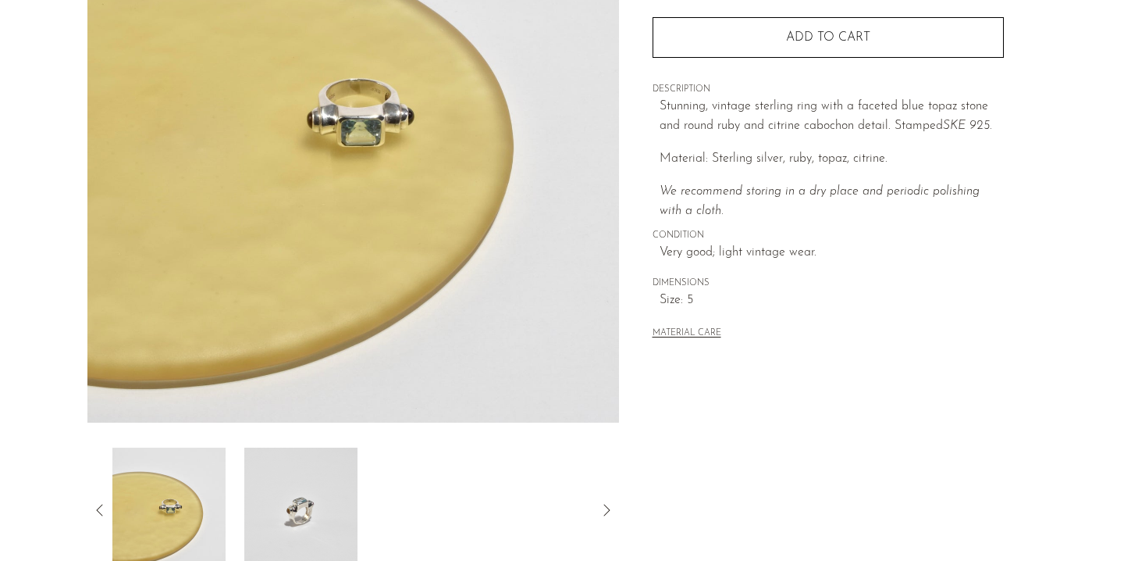
click at [294, 494] on img at bounding box center [300, 509] width 113 height 125
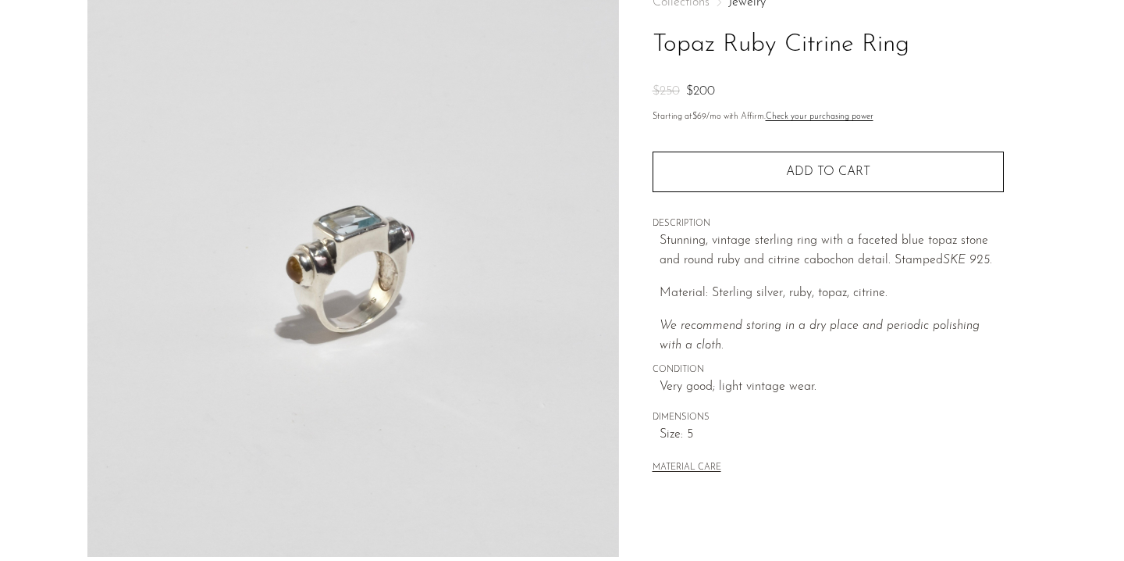
scroll to position [298, 0]
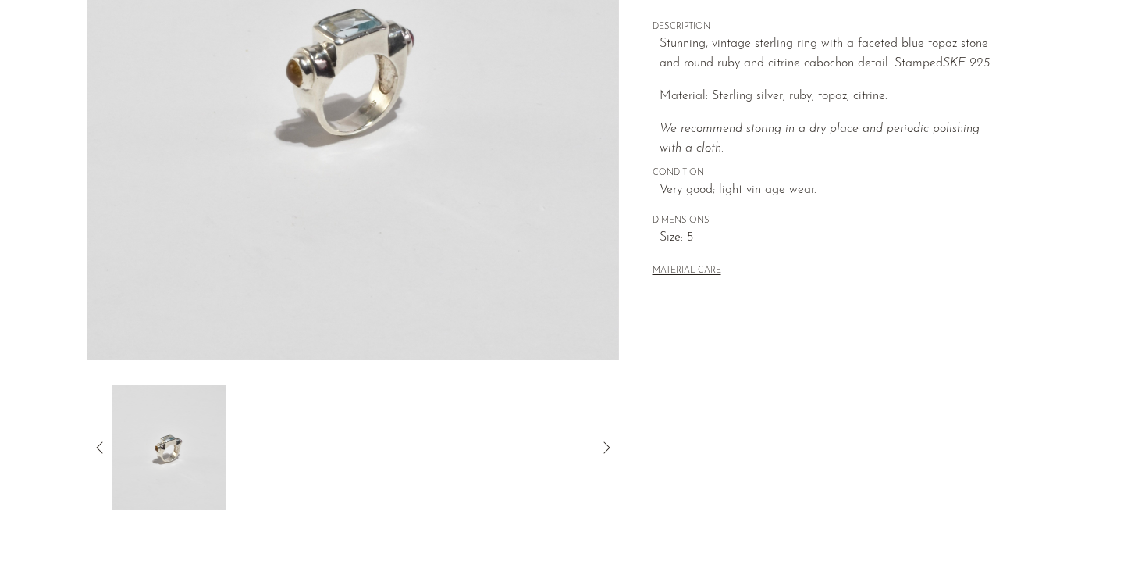
click at [97, 450] on icon at bounding box center [100, 447] width 19 height 19
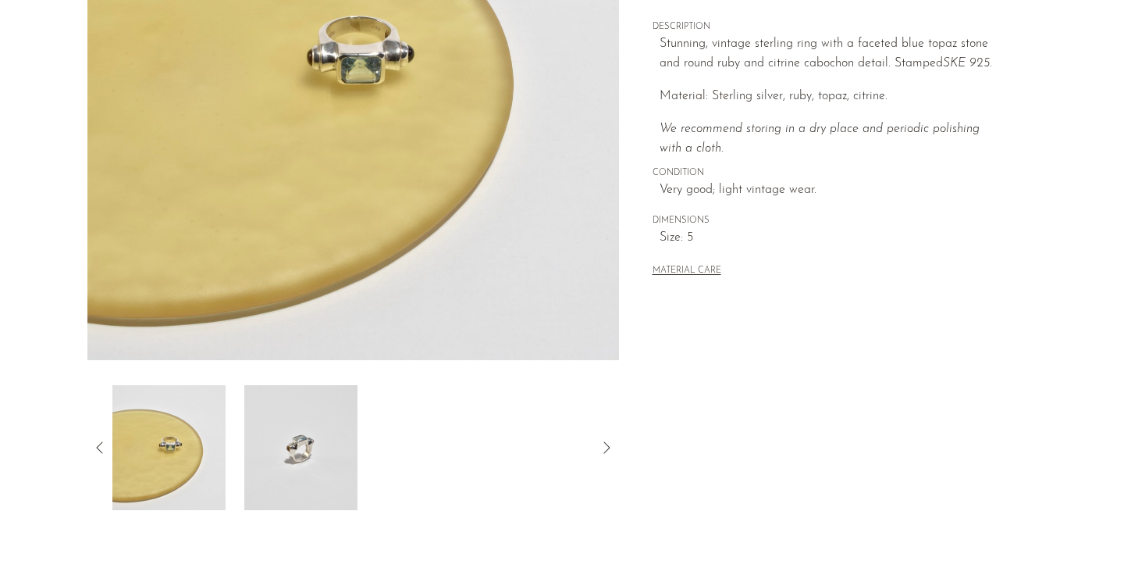
click at [180, 439] on img at bounding box center [168, 447] width 113 height 125
click at [101, 439] on icon at bounding box center [100, 447] width 19 height 19
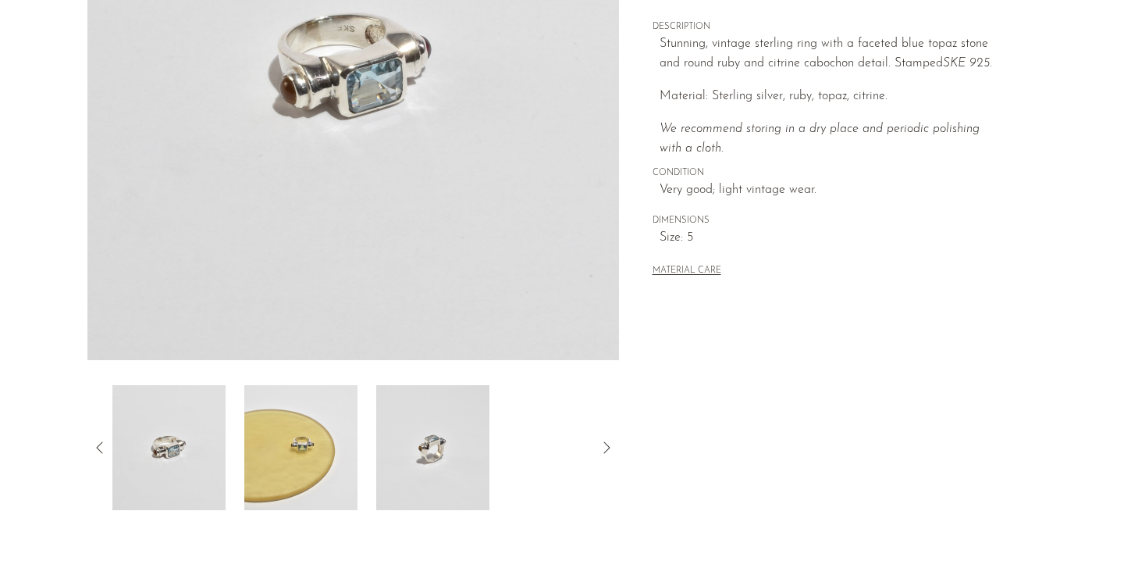
click at [101, 439] on icon at bounding box center [100, 447] width 19 height 19
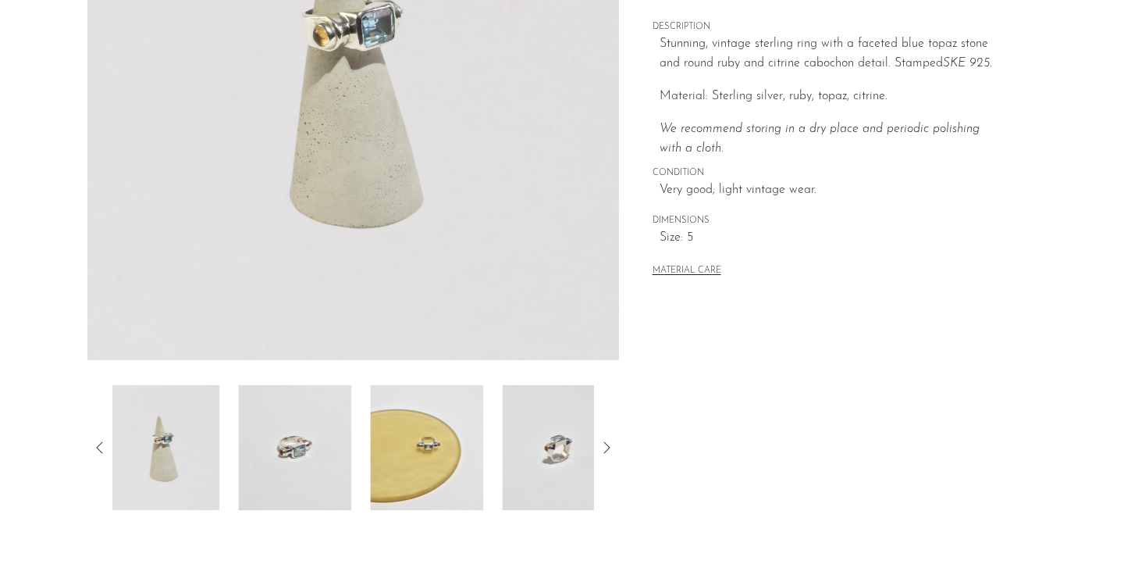
click at [101, 439] on icon at bounding box center [100, 447] width 19 height 19
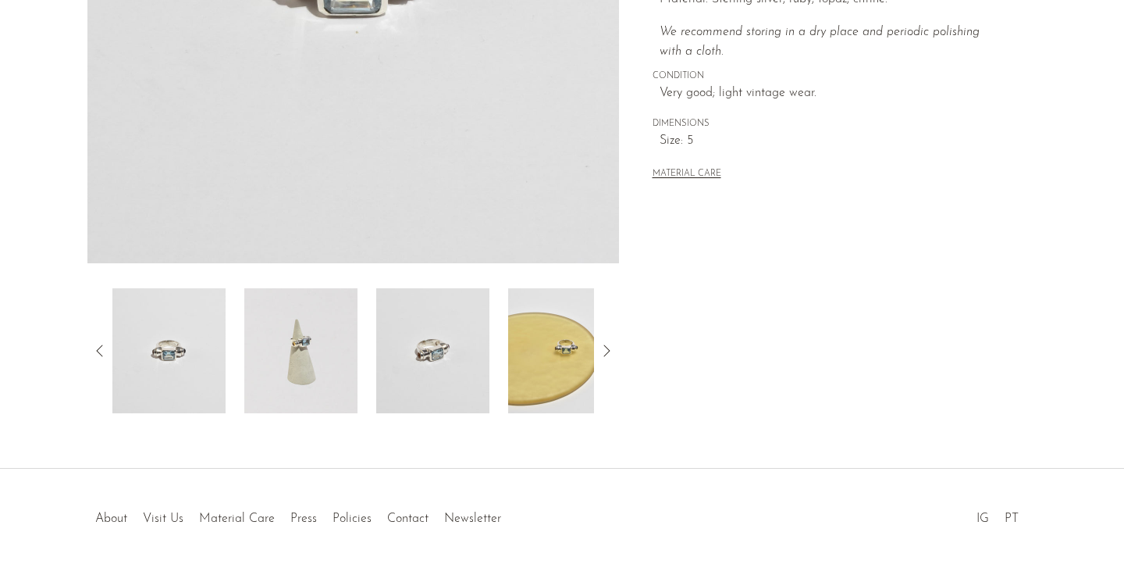
scroll to position [456, 0]
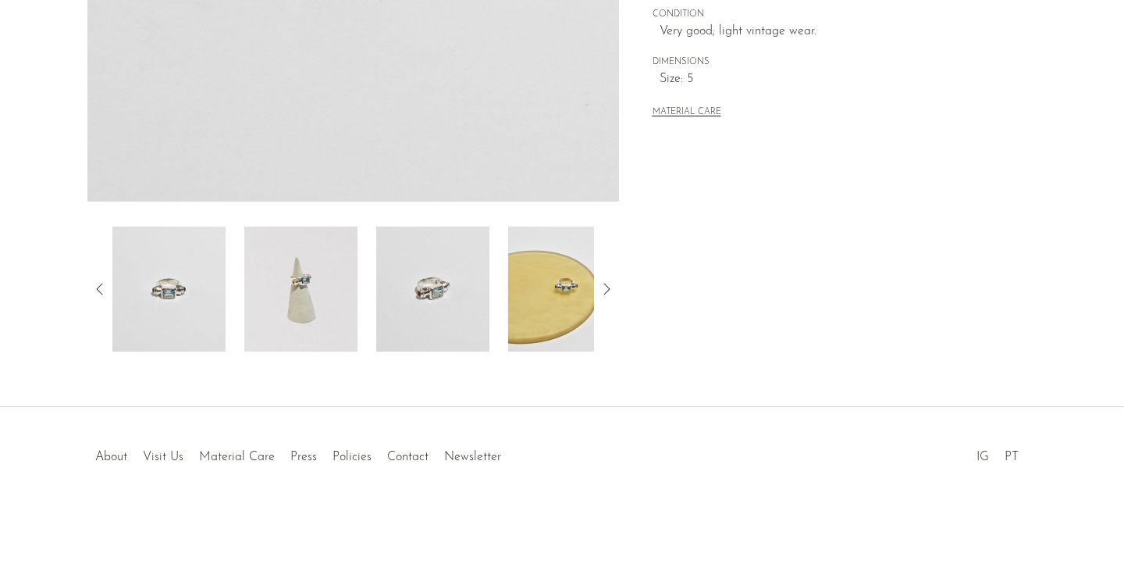
click at [401, 298] on img at bounding box center [432, 288] width 113 height 125
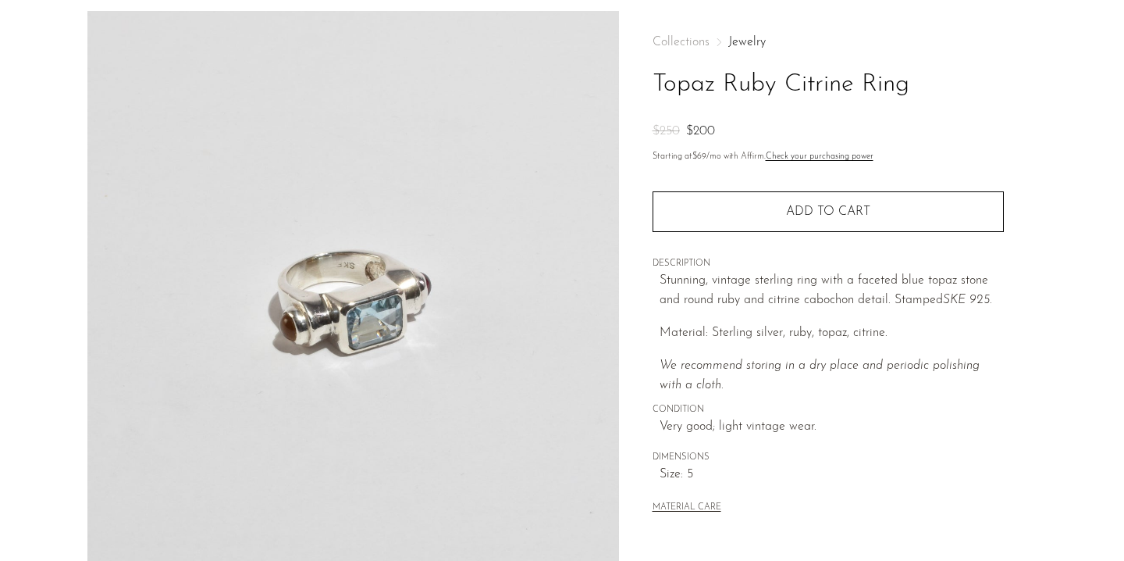
scroll to position [166, 0]
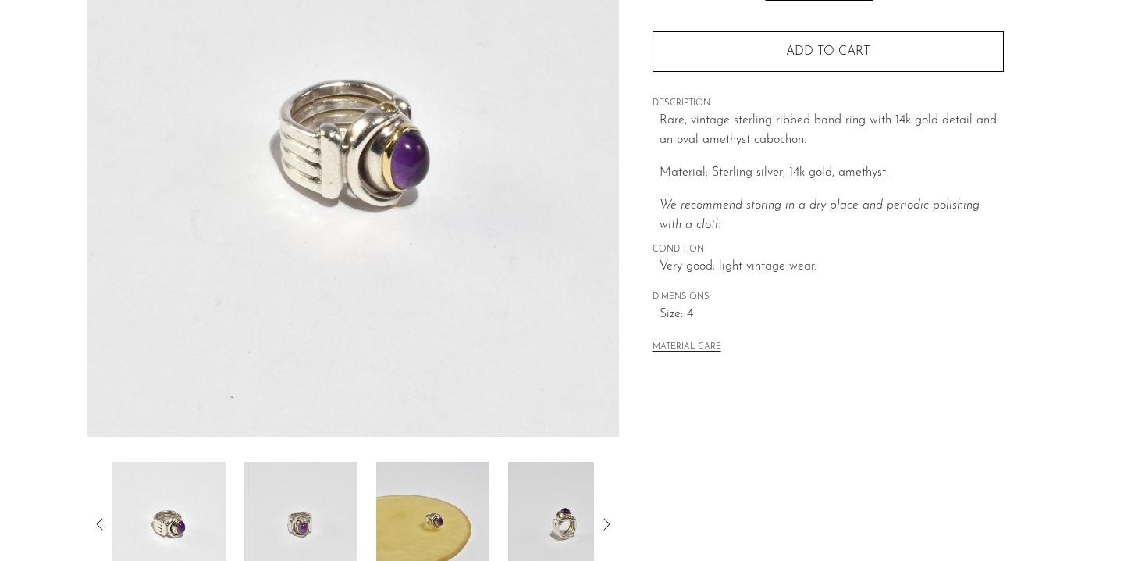
scroll to position [161, 0]
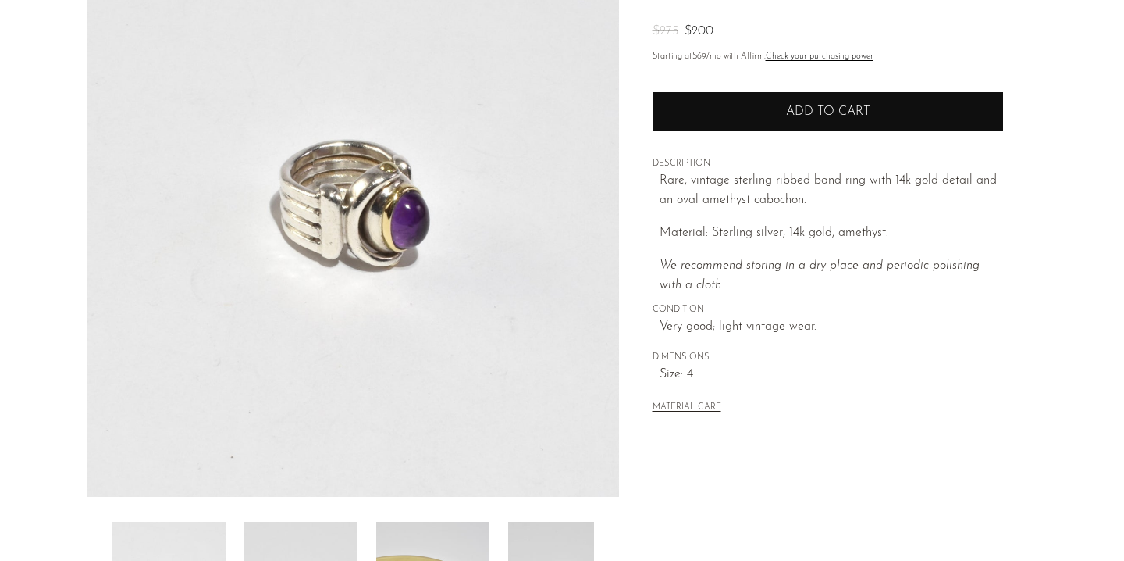
click at [803, 109] on span "Add to cart" at bounding box center [828, 112] width 84 height 15
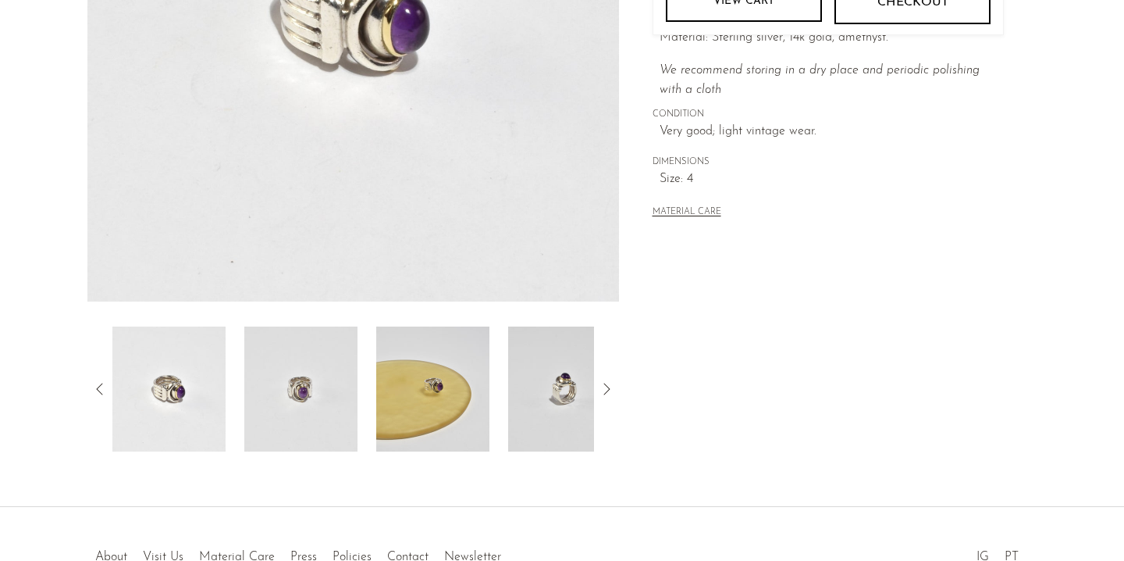
scroll to position [411, 0]
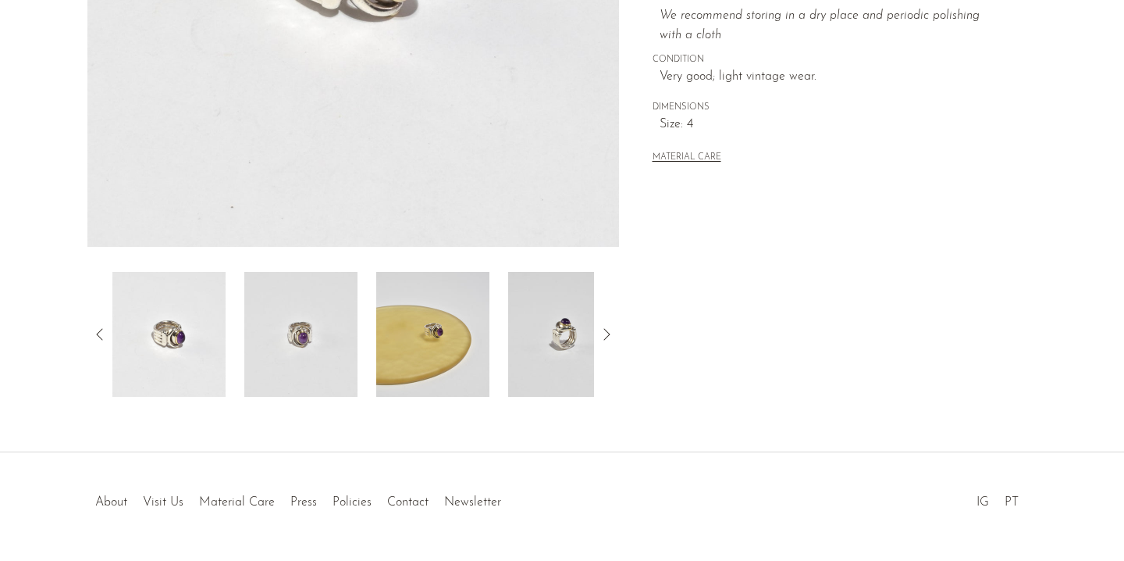
click at [299, 337] on img at bounding box center [300, 334] width 113 height 125
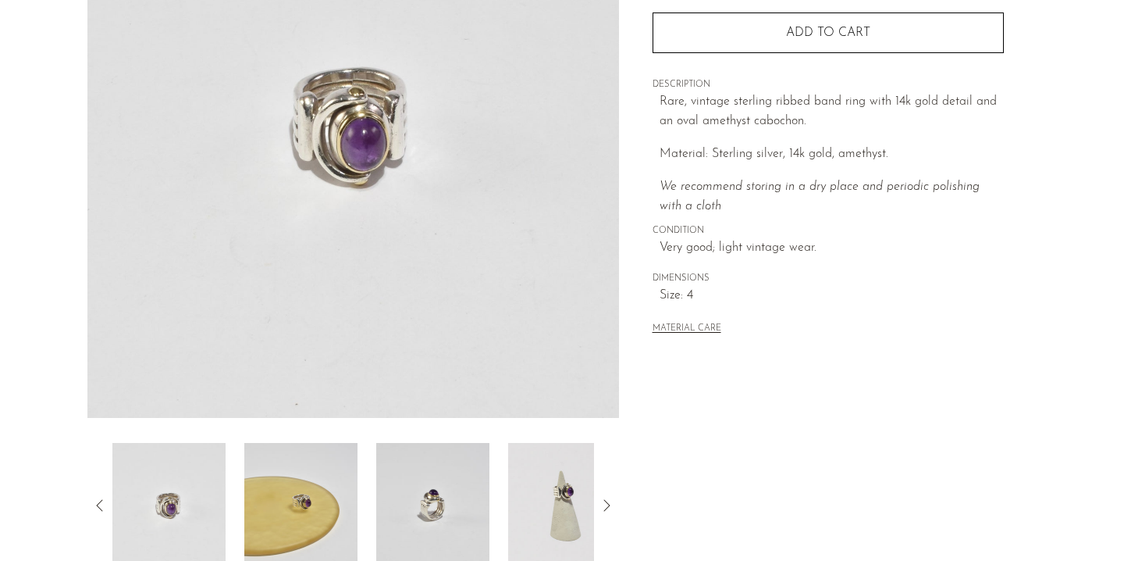
scroll to position [241, 0]
click at [320, 543] on img at bounding box center [300, 503] width 113 height 125
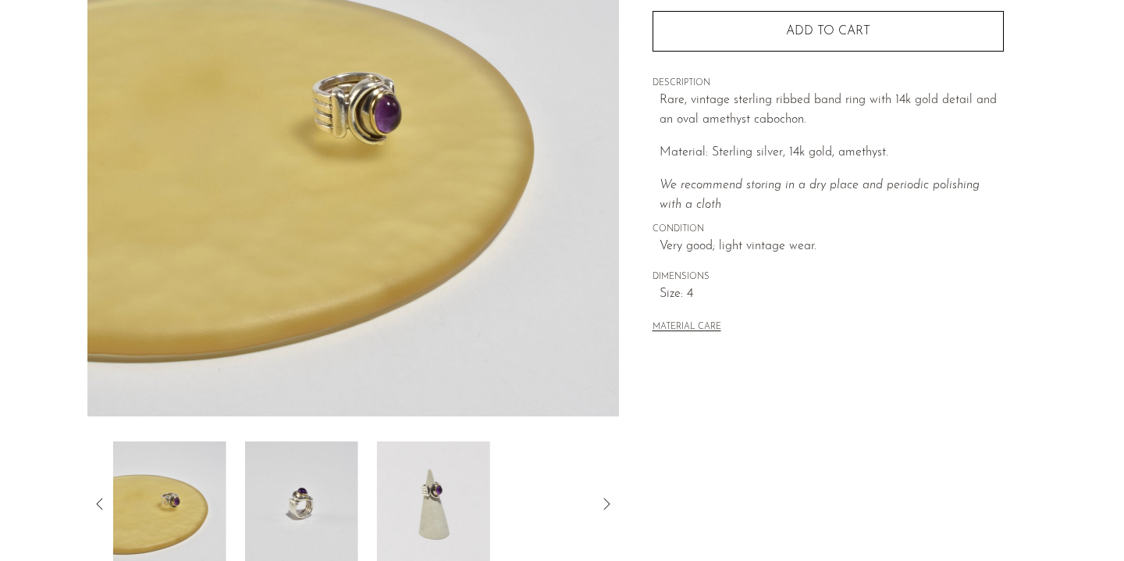
click at [331, 508] on img at bounding box center [301, 503] width 113 height 125
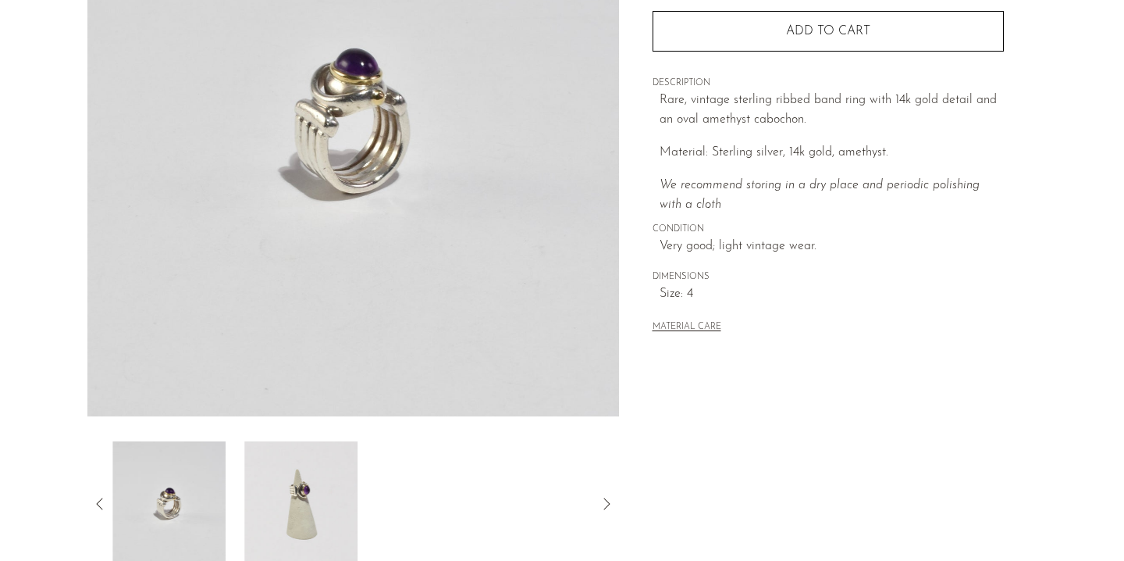
click at [350, 508] on img at bounding box center [300, 503] width 113 height 125
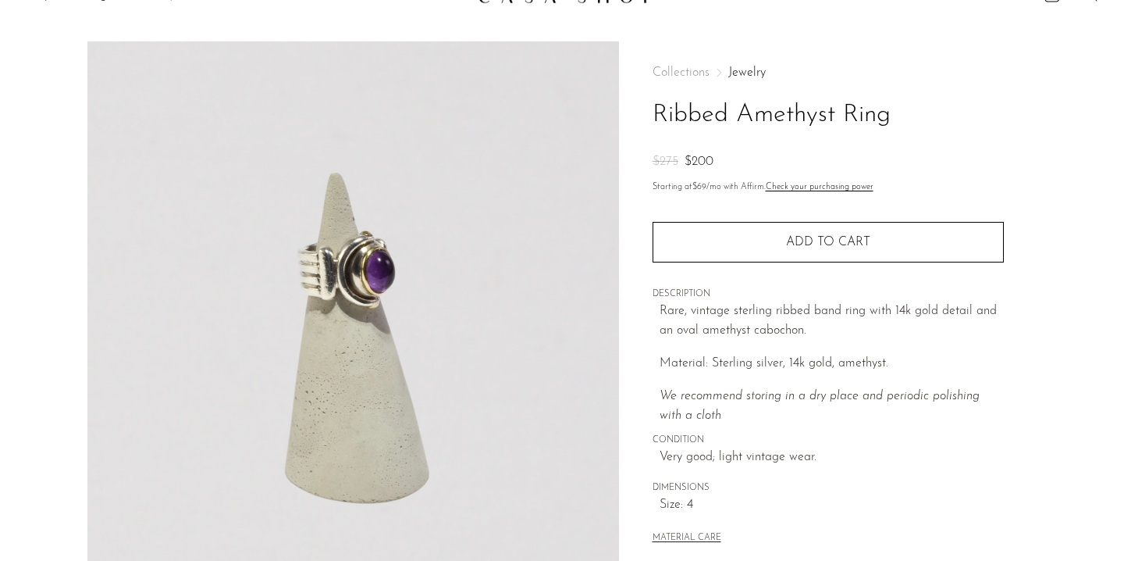
scroll to position [25, 0]
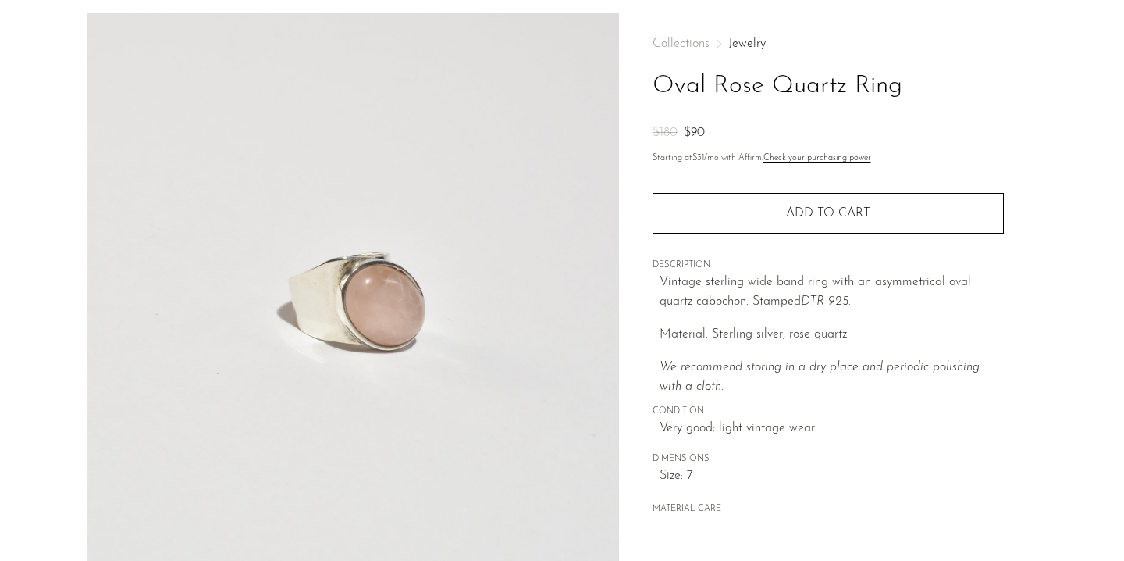
scroll to position [66, 0]
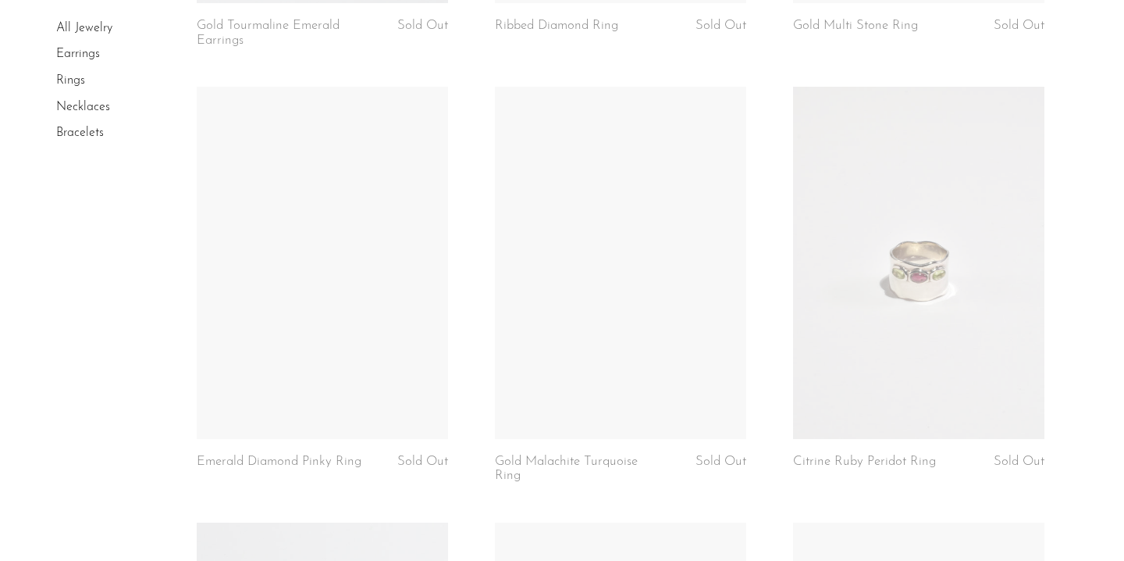
scroll to position [3104, 0]
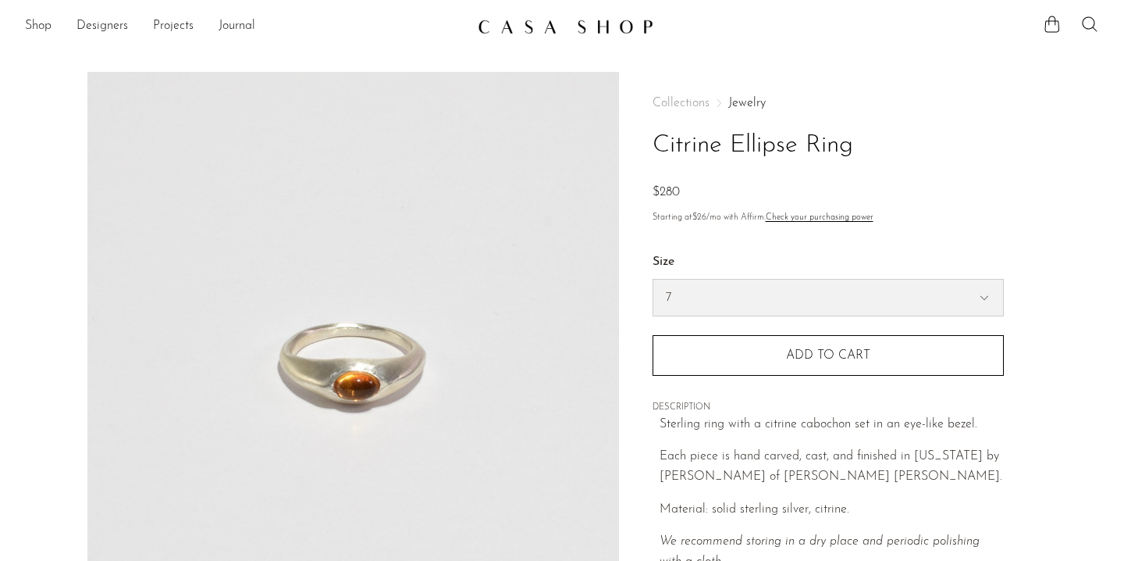
click at [710, 294] on select "7 6" at bounding box center [829, 298] width 350 height 36
select select "6"
